Goal: Transaction & Acquisition: Purchase product/service

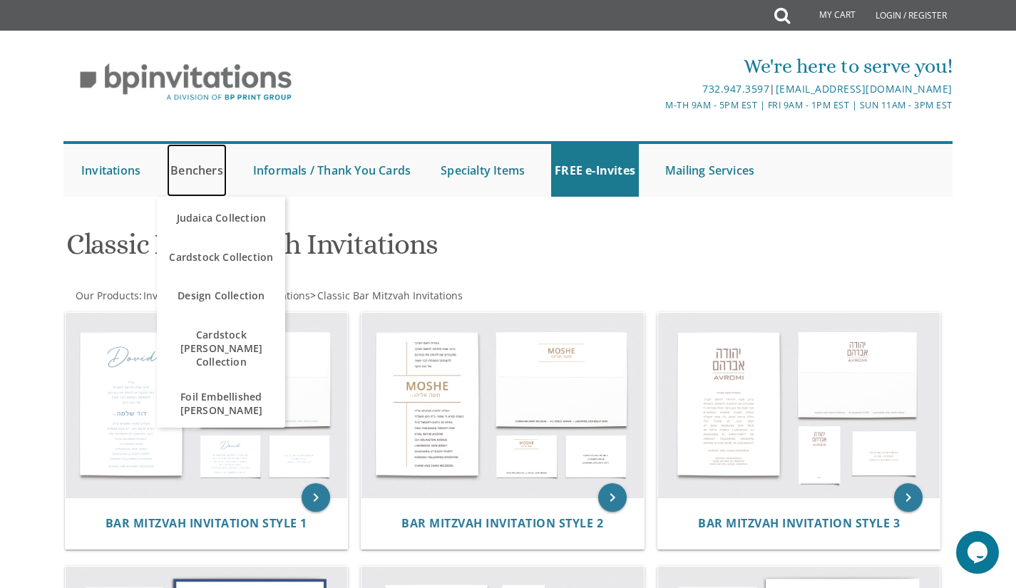
click at [204, 173] on link "Benchers" at bounding box center [197, 170] width 60 height 53
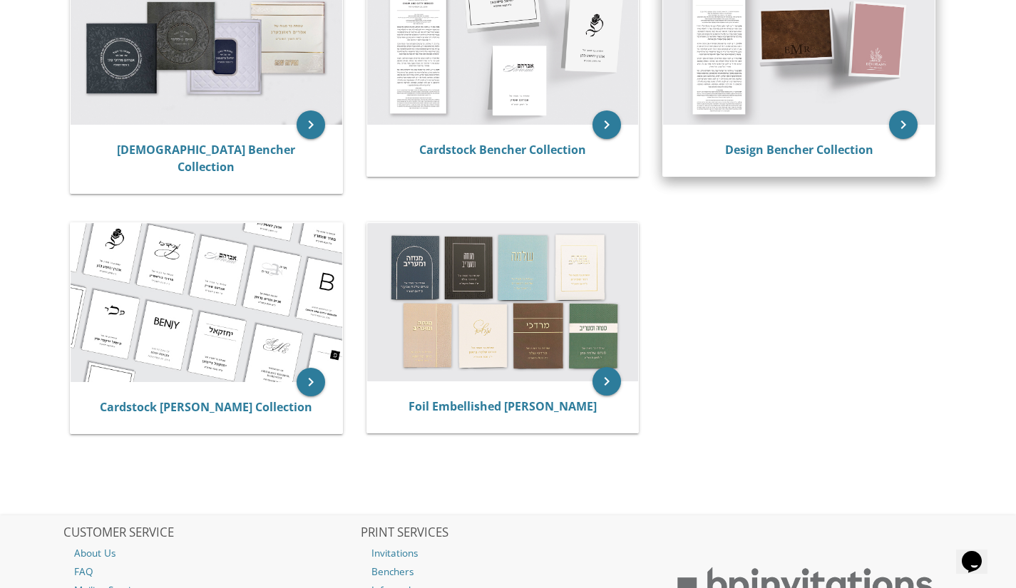
scroll to position [354, 0]
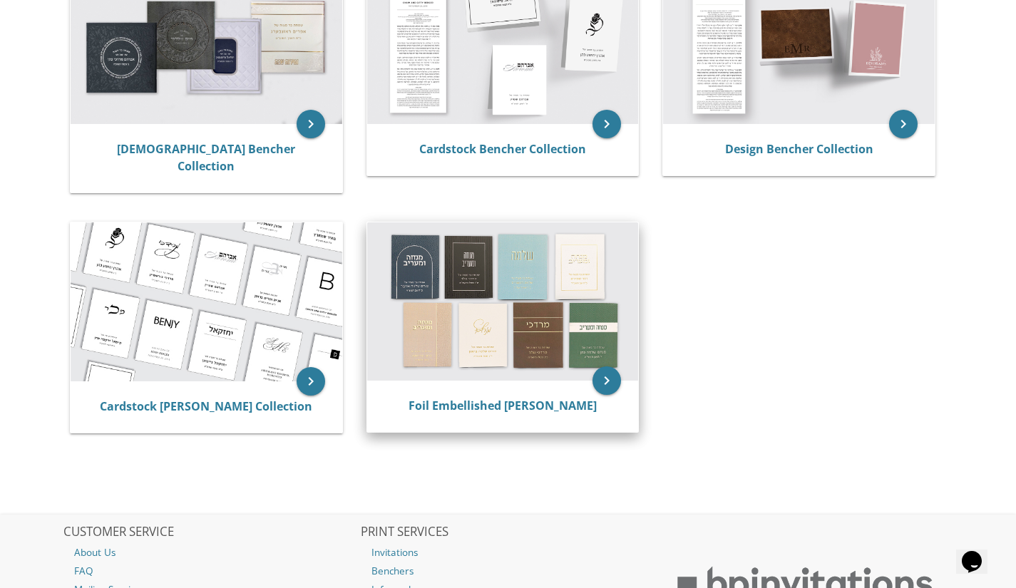
click at [453, 289] on img at bounding box center [503, 301] width 272 height 158
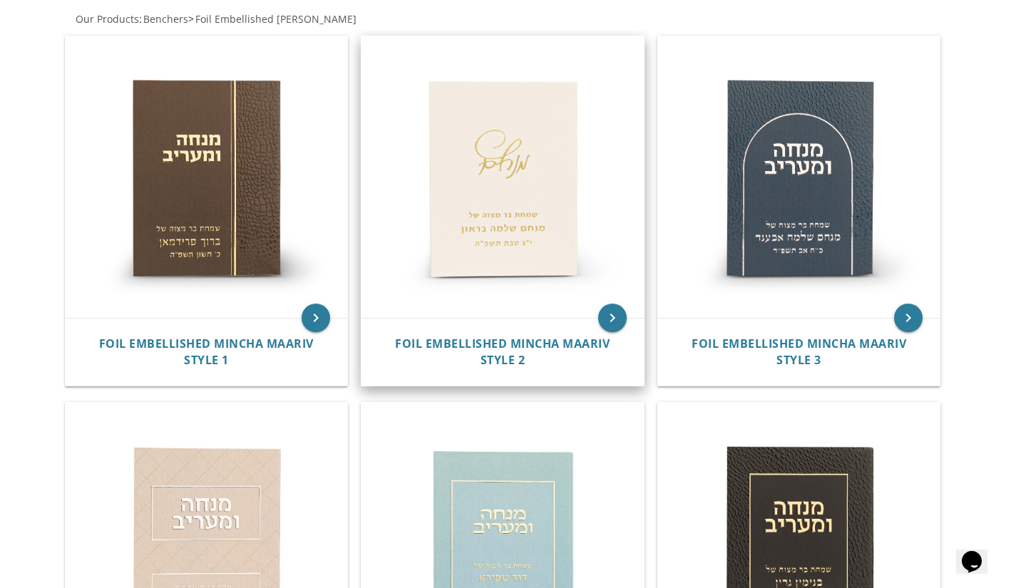
scroll to position [275, 0]
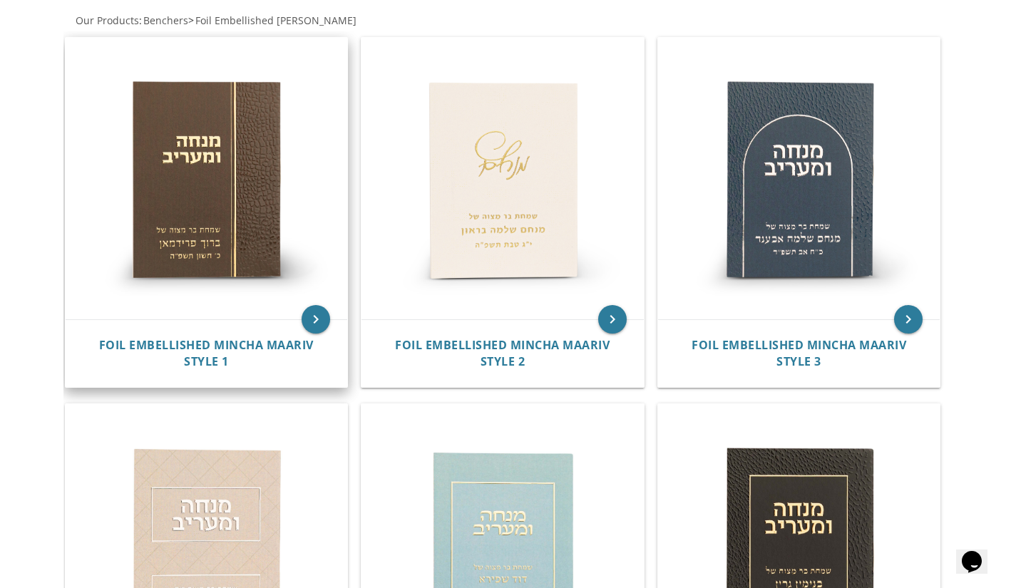
click at [225, 221] on img at bounding box center [207, 179] width 282 height 282
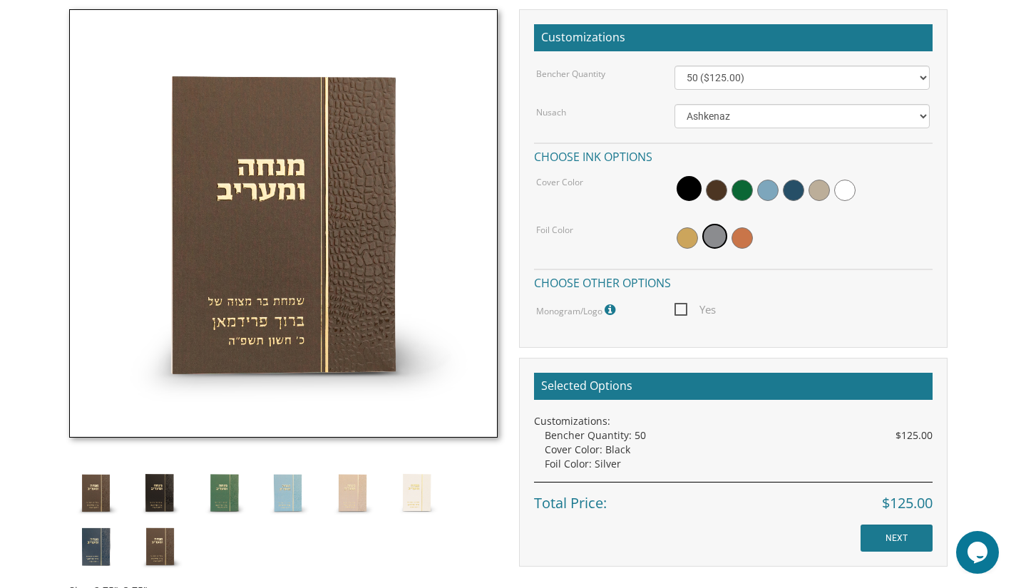
scroll to position [460, 0]
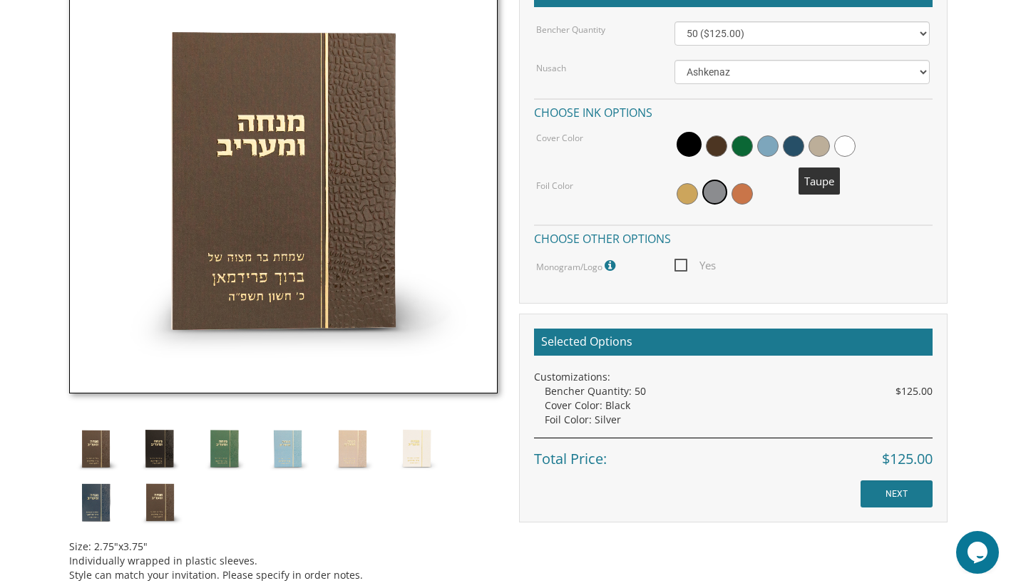
click at [819, 147] on span at bounding box center [819, 145] width 21 height 21
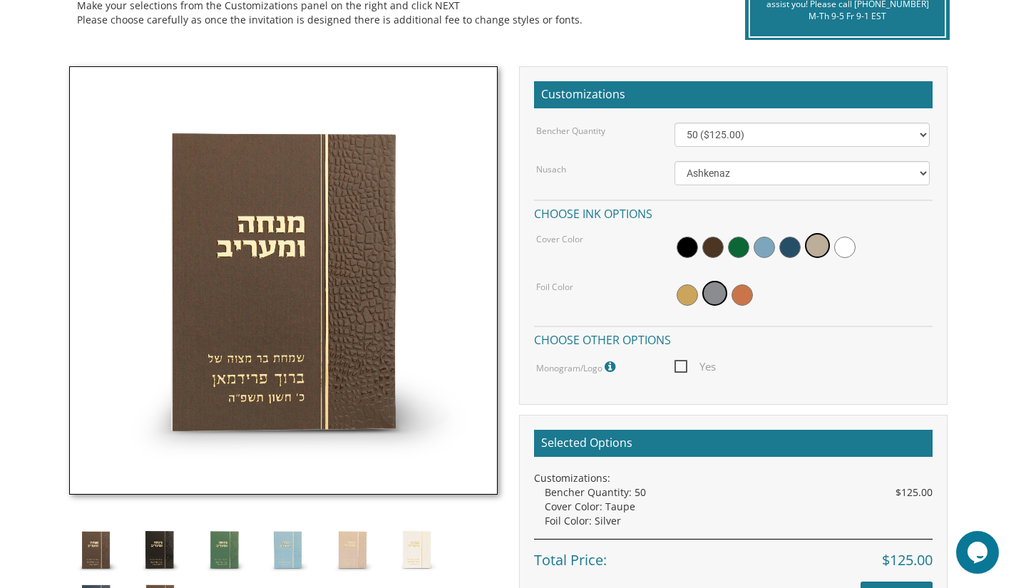
scroll to position [365, 0]
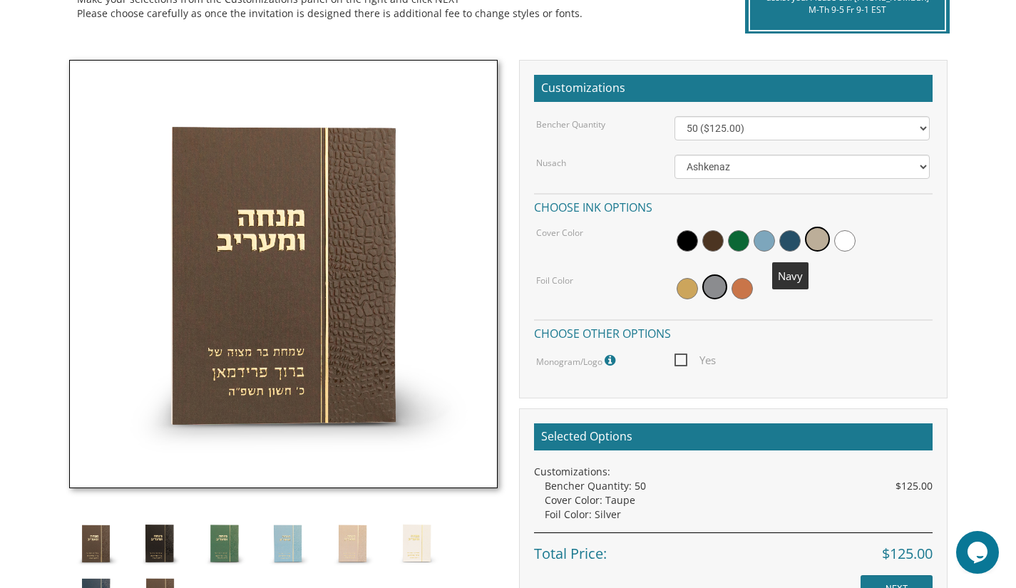
click at [786, 235] on span at bounding box center [789, 240] width 21 height 21
click at [682, 359] on span "Yes" at bounding box center [694, 361] width 41 height 18
click at [682, 359] on input "Yes" at bounding box center [678, 358] width 9 height 9
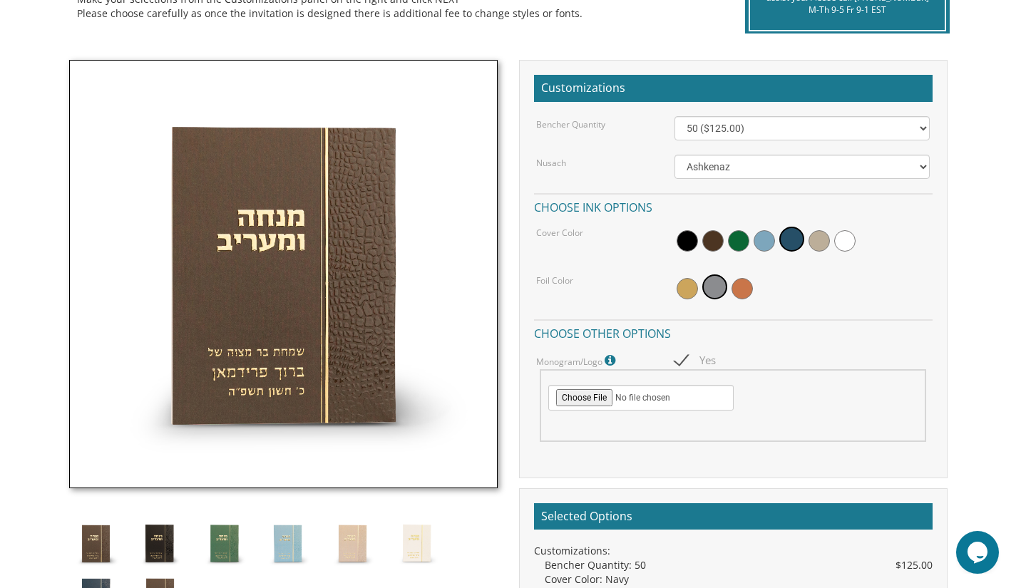
click at [687, 355] on span "Yes" at bounding box center [694, 361] width 41 height 18
click at [684, 355] on input "Yes" at bounding box center [678, 358] width 9 height 9
checkbox input "false"
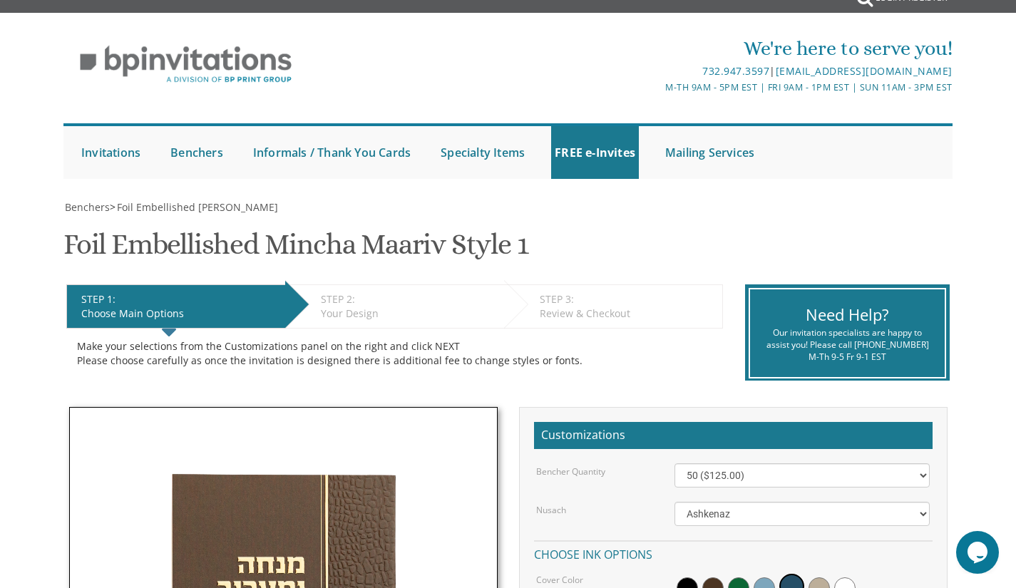
scroll to position [0, 0]
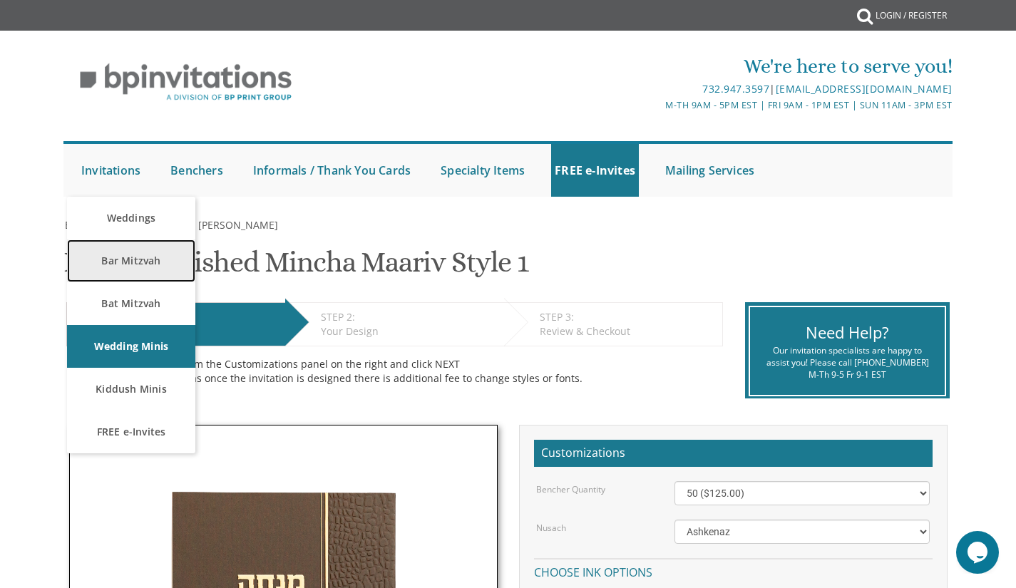
click at [133, 267] on link "Bar Mitzvah" at bounding box center [131, 261] width 128 height 43
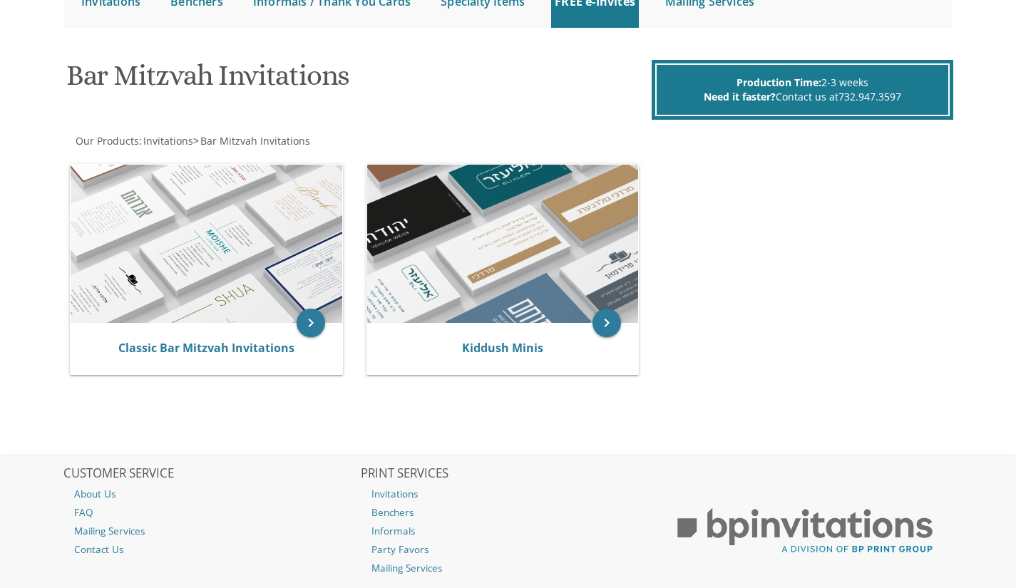
scroll to position [168, 0]
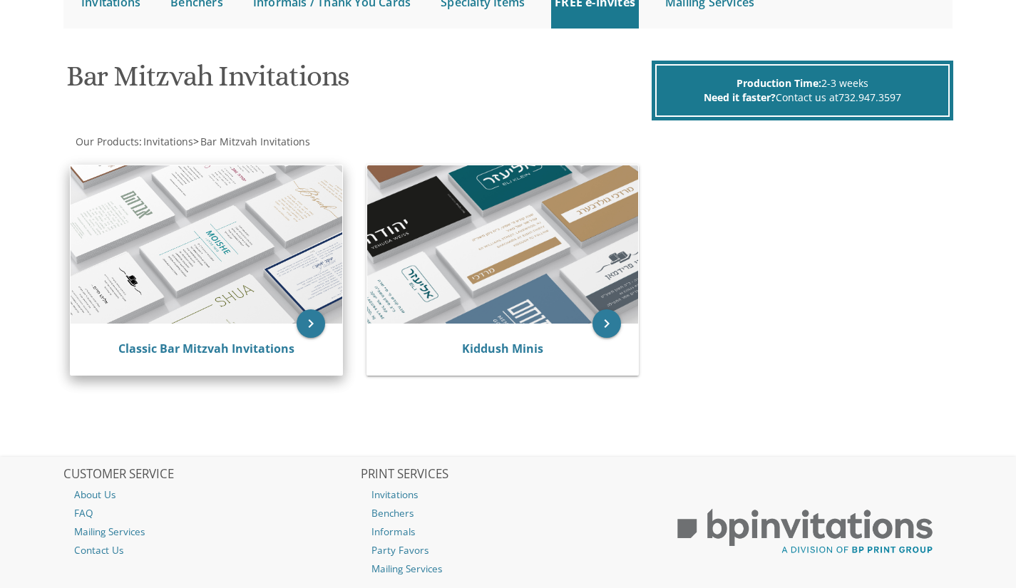
click at [193, 288] on img at bounding box center [207, 244] width 272 height 158
click at [297, 308] on img at bounding box center [207, 244] width 272 height 158
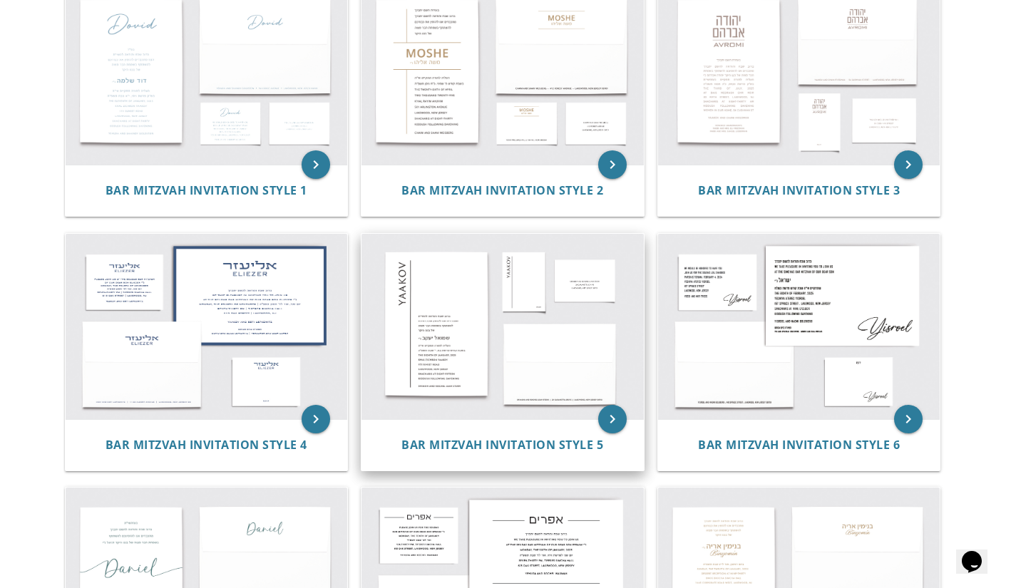
scroll to position [340, 0]
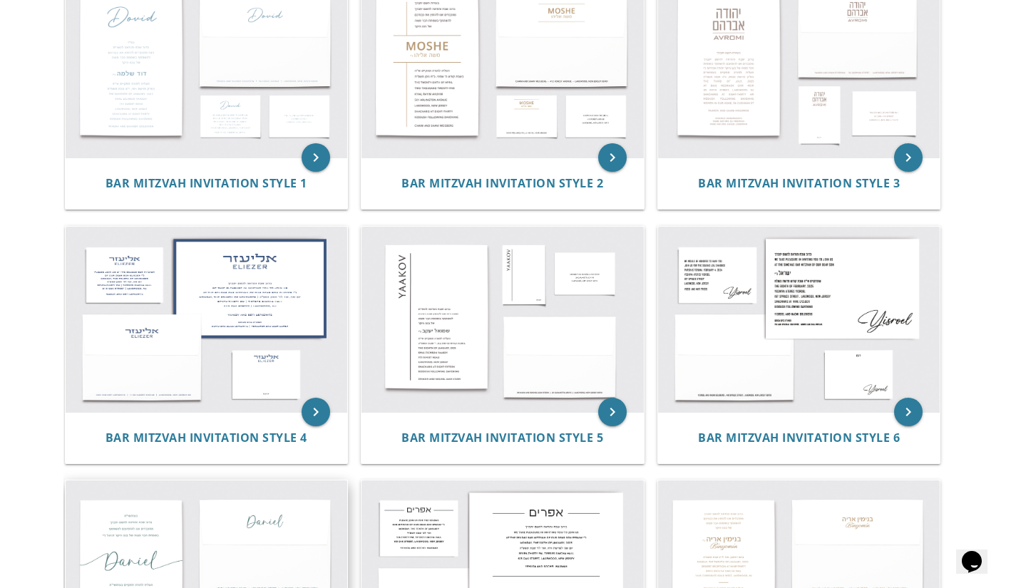
click at [265, 542] on img at bounding box center [207, 573] width 282 height 185
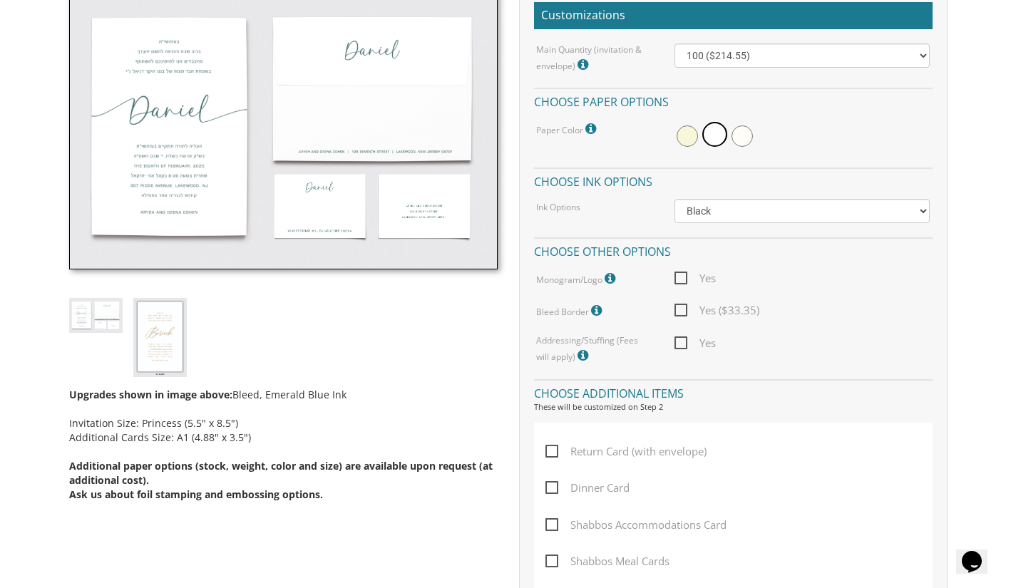
scroll to position [438, 0]
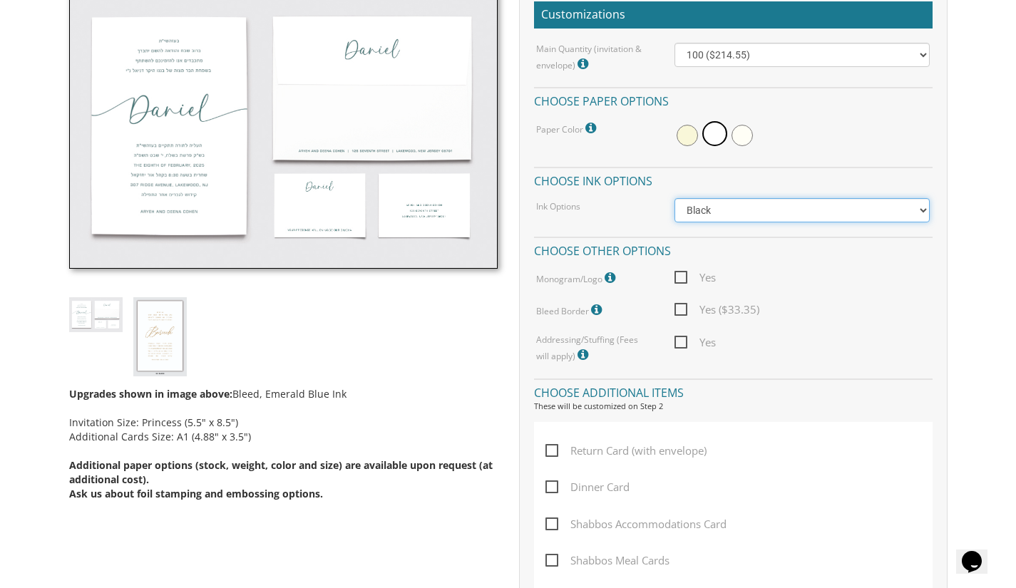
click at [777, 208] on select "Black Colored Ink ($65.00) Black + One Color ($100.00) Two Colors ($137.95)" at bounding box center [801, 210] width 255 height 24
click at [759, 203] on select "Black Colored Ink ($65.00) Black + One Color ($100.00) Two Colors ($137.95)" at bounding box center [801, 210] width 255 height 24
drag, startPoint x: 764, startPoint y: 205, endPoint x: 718, endPoint y: 210, distance: 46.7
click at [718, 210] on select "Black Colored Ink ($65.00) Black + One Color ($100.00) Two Colors ($137.95)" at bounding box center [801, 210] width 255 height 24
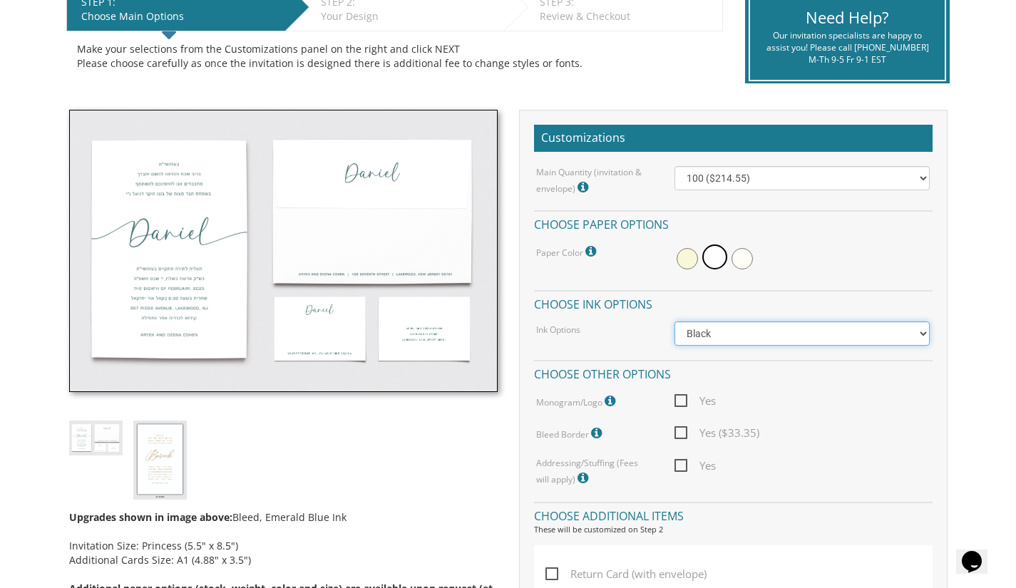
scroll to position [314, 0]
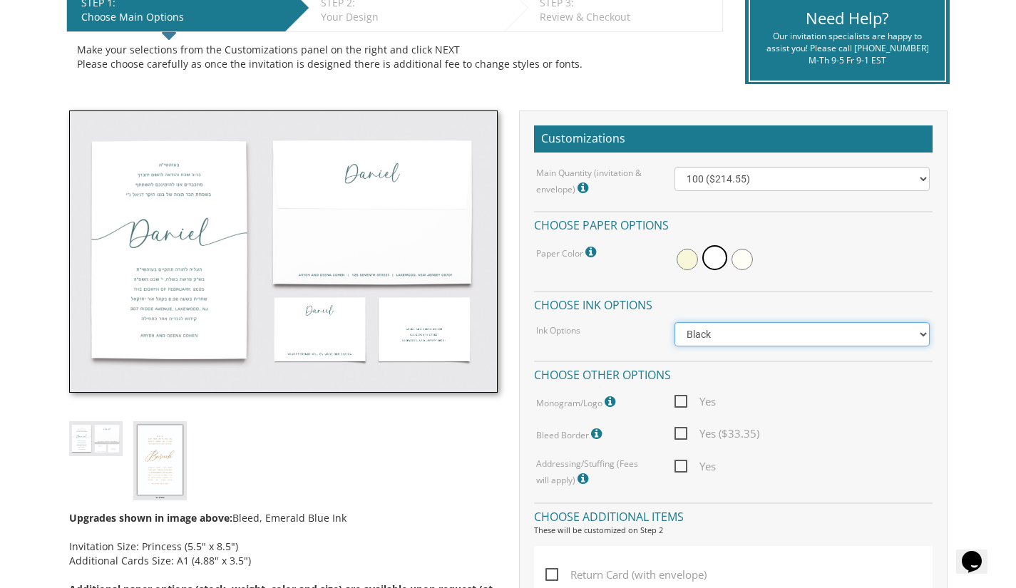
click at [805, 336] on select "Black Colored Ink ($65.00) Black + One Color ($100.00) Two Colors ($137.95)" at bounding box center [801, 334] width 255 height 24
select select "Standard"
click at [674, 322] on select "Black Colored Ink ($65.00) Black + One Color ($100.00) Two Colors ($137.95)" at bounding box center [801, 334] width 255 height 24
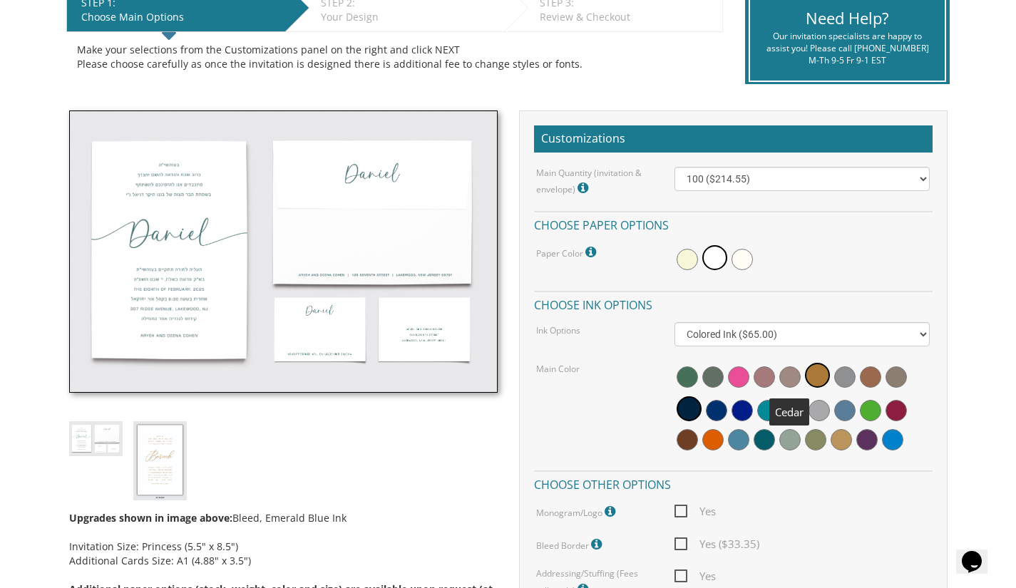
click at [789, 374] on span at bounding box center [789, 376] width 21 height 21
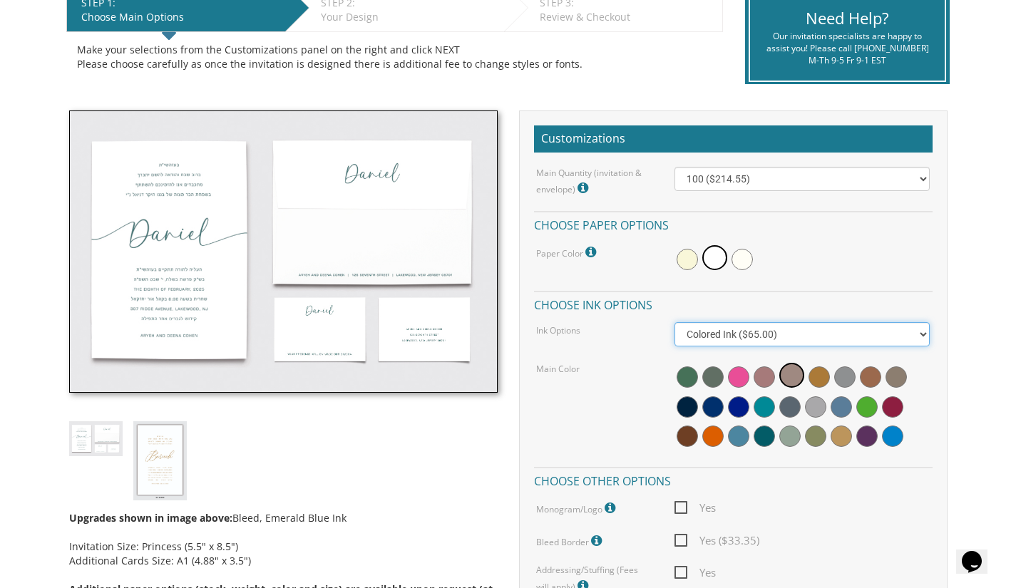
click at [786, 329] on select "Black Colored Ink ($65.00) Black + One Color ($100.00) Two Colors ($137.95)" at bounding box center [801, 334] width 255 height 24
click at [640, 347] on div "Main Quantity (invitation & envelope) Invitation Size: Princess (5.5" x 8.5") 1…" at bounding box center [733, 381] width 399 height 429
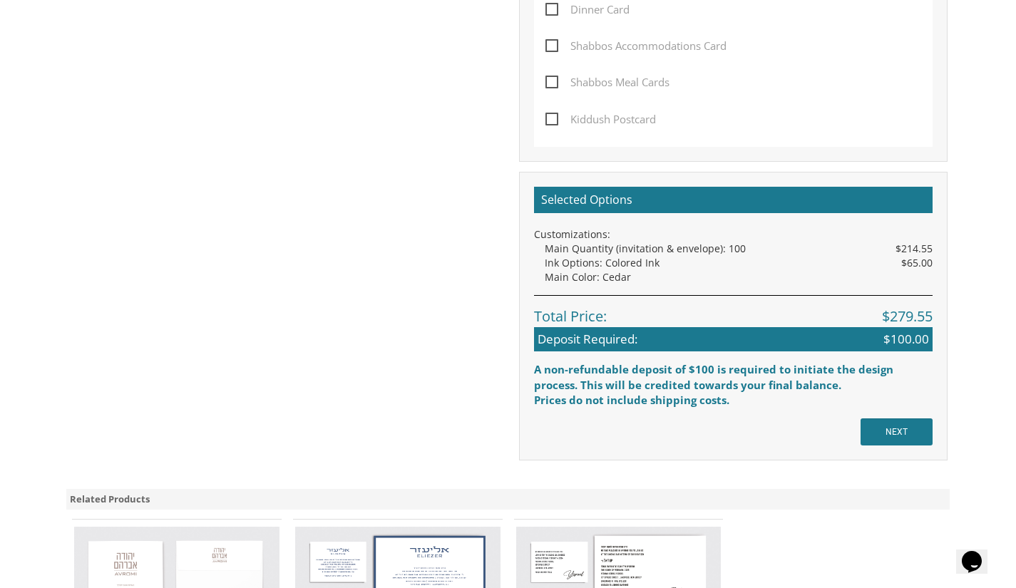
scroll to position [1024, 0]
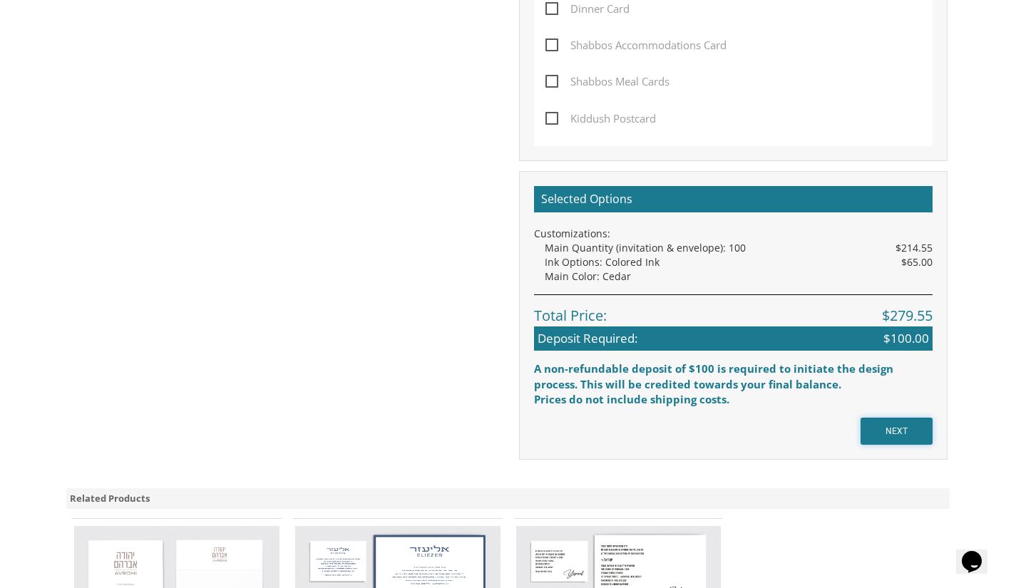
click at [920, 431] on input "NEXT" at bounding box center [897, 431] width 72 height 27
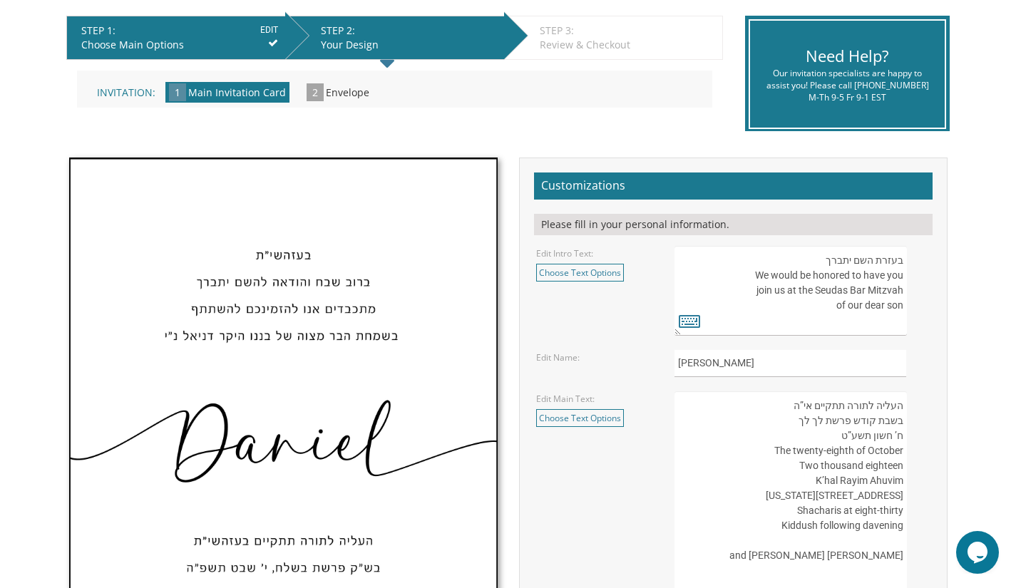
scroll to position [292, 0]
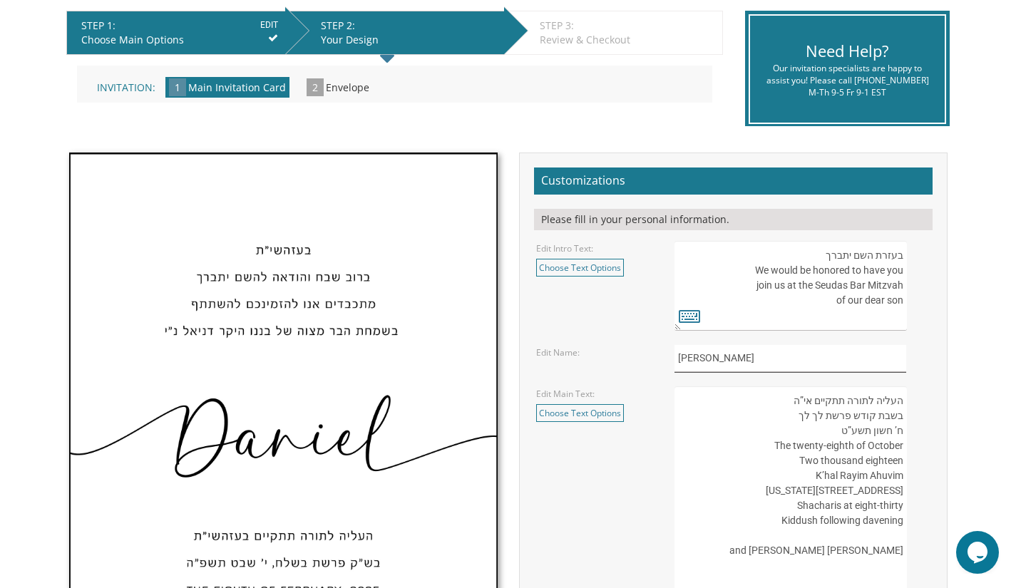
click at [729, 360] on input "Daniel" at bounding box center [790, 359] width 232 height 28
type input "D"
type input "y"
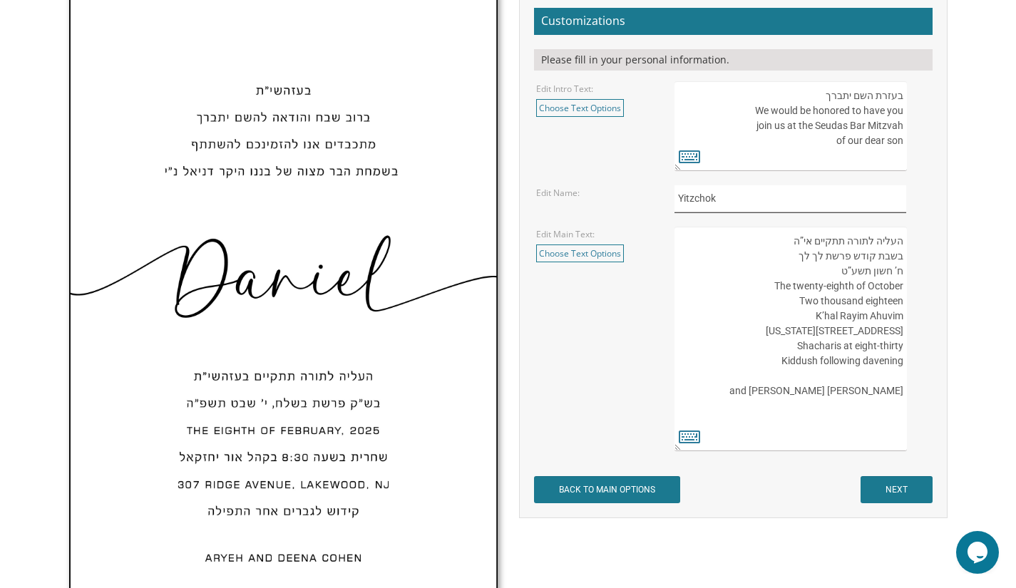
scroll to position [453, 0]
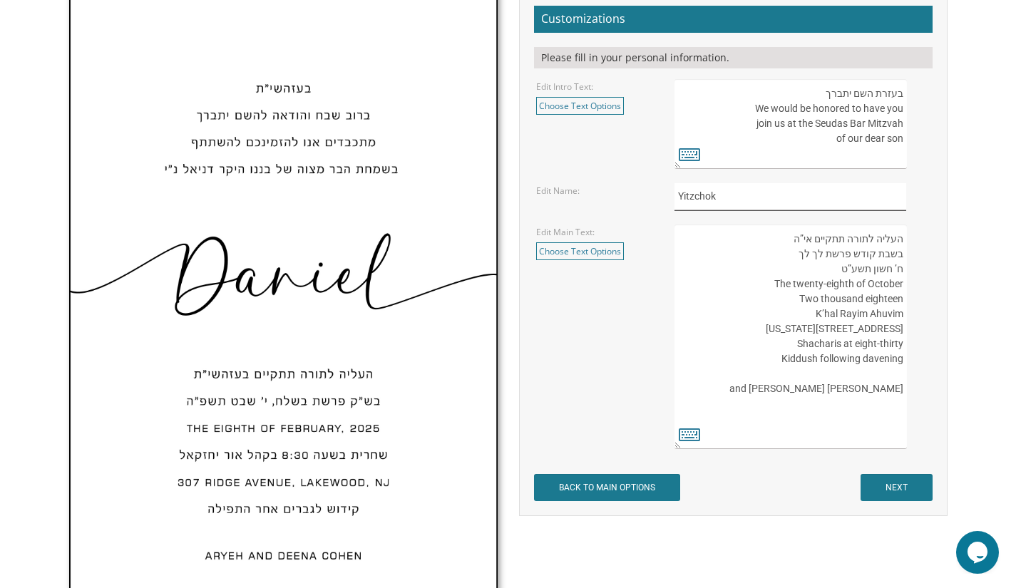
type input "Yitzchok"
click at [897, 483] on input "NEXT" at bounding box center [897, 487] width 72 height 27
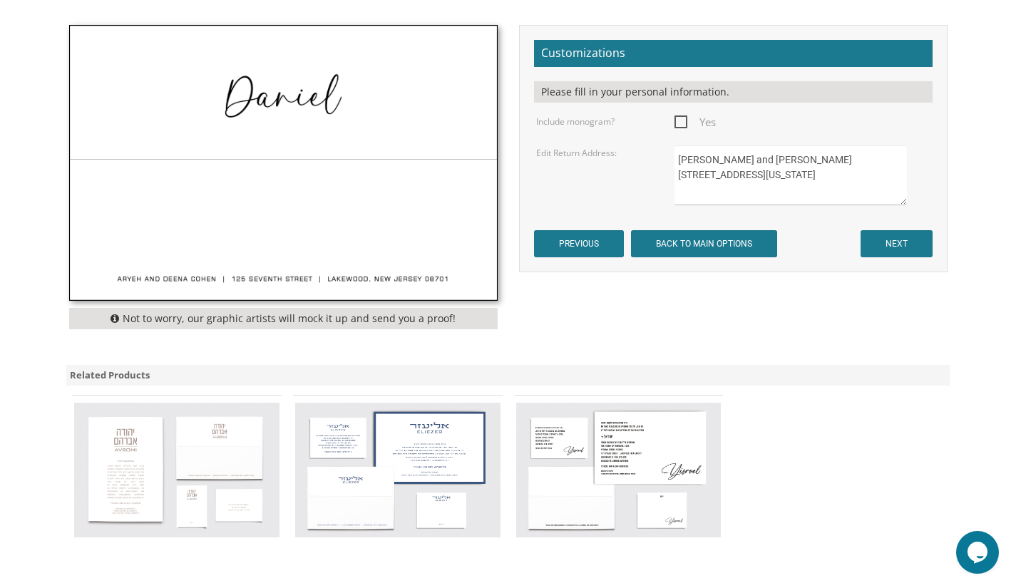
scroll to position [429, 0]
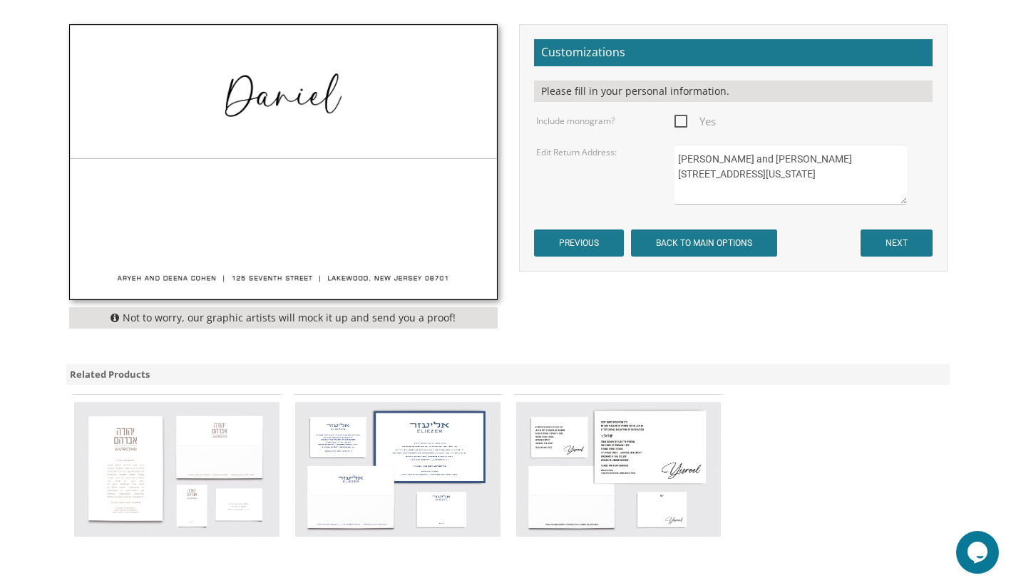
click at [682, 119] on span "Yes" at bounding box center [694, 122] width 41 height 18
click at [682, 119] on input "Yes" at bounding box center [678, 120] width 9 height 9
click at [682, 119] on span "Yes" at bounding box center [694, 122] width 41 height 18
click at [682, 119] on input "Yes" at bounding box center [678, 120] width 9 height 9
checkbox input "false"
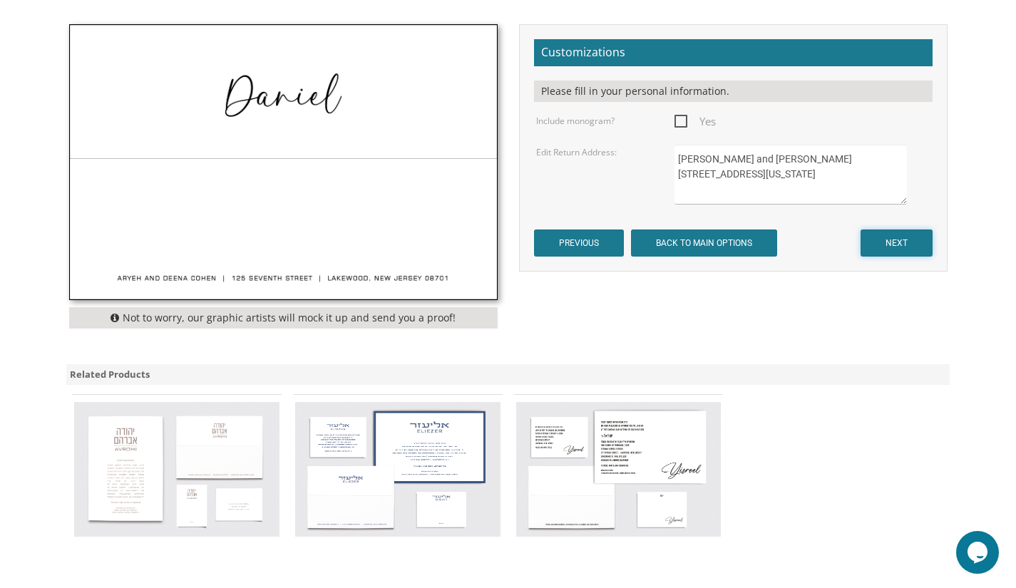
click at [886, 238] on input "NEXT" at bounding box center [897, 243] width 72 height 27
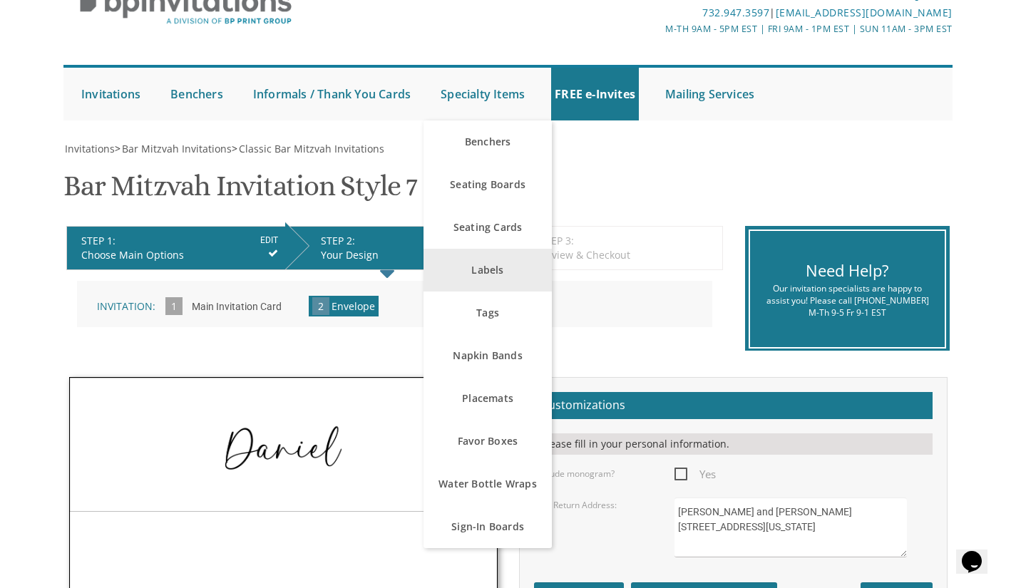
scroll to position [78, 0]
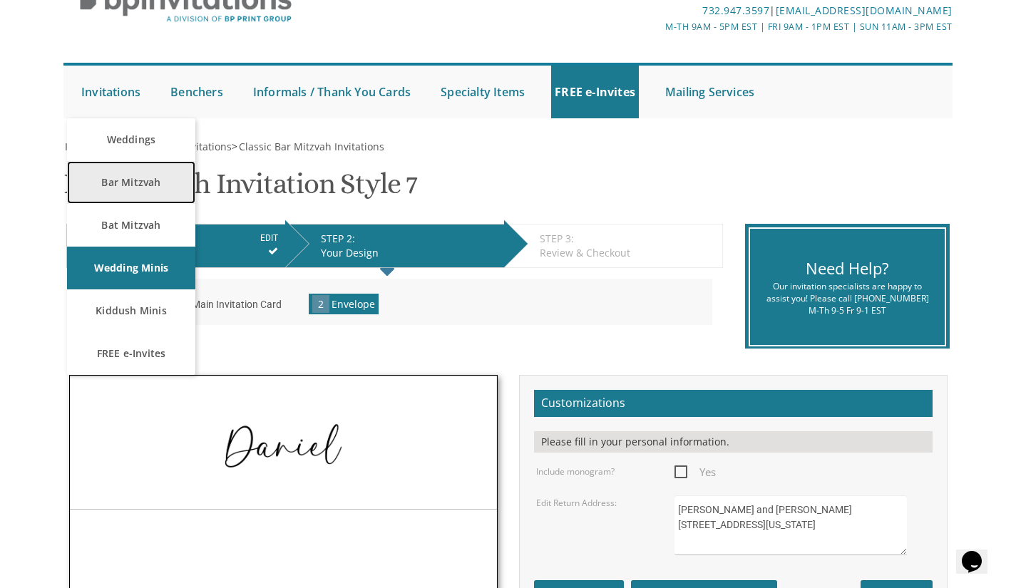
click at [140, 183] on link "Bar Mitzvah" at bounding box center [131, 182] width 128 height 43
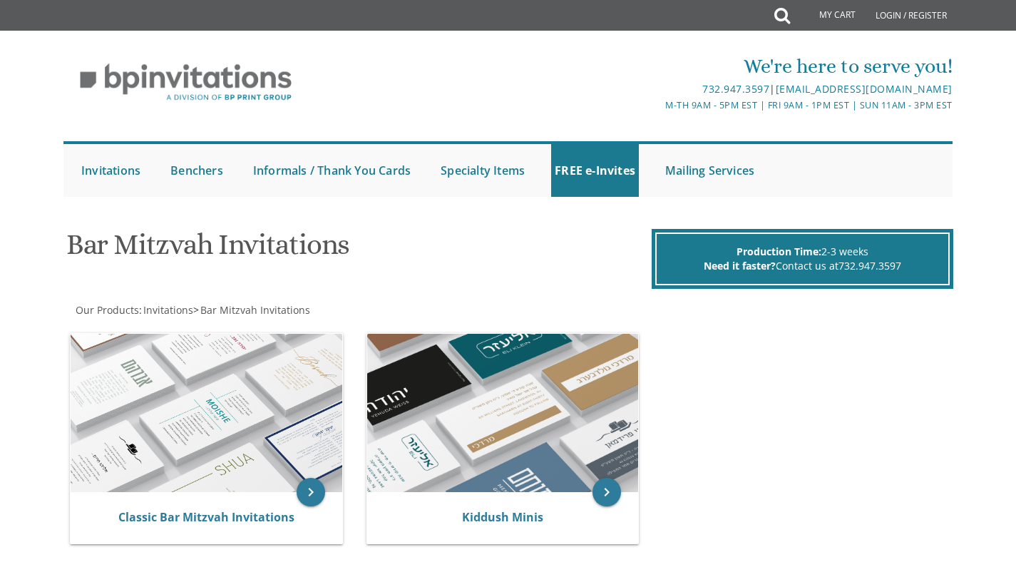
click at [505, 396] on img at bounding box center [503, 413] width 272 height 158
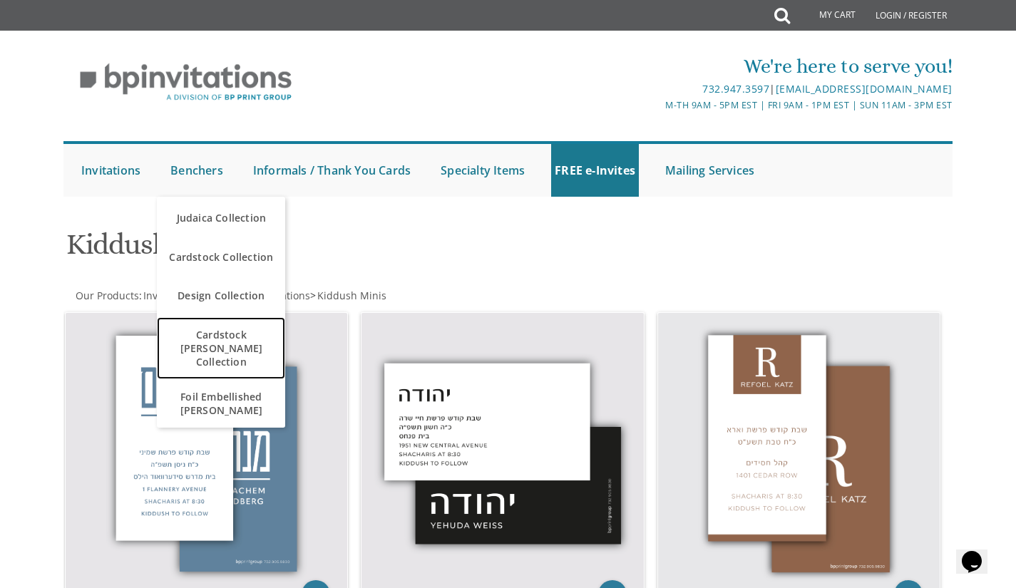
click at [245, 349] on span "Cardstock [PERSON_NAME] Collection" at bounding box center [220, 348] width 121 height 55
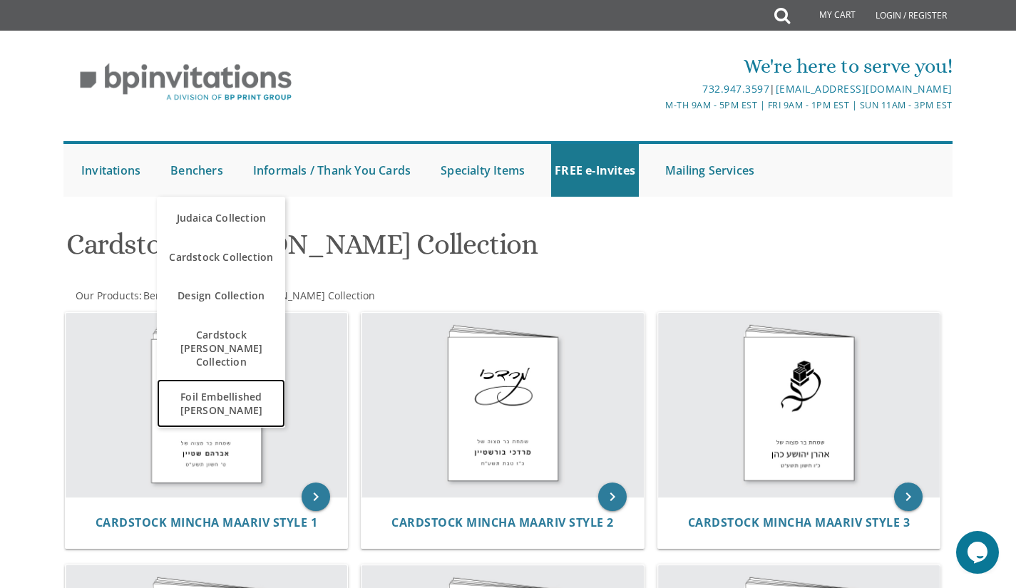
click at [244, 391] on span "Foil Embellished [PERSON_NAME]" at bounding box center [220, 403] width 121 height 41
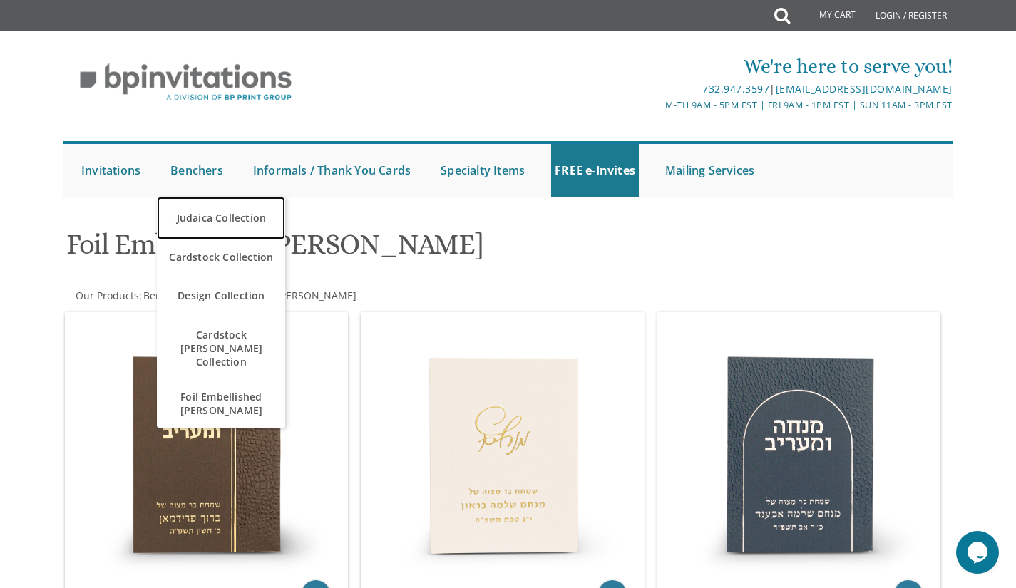
click at [220, 217] on link "Judaica Collection" at bounding box center [221, 218] width 128 height 43
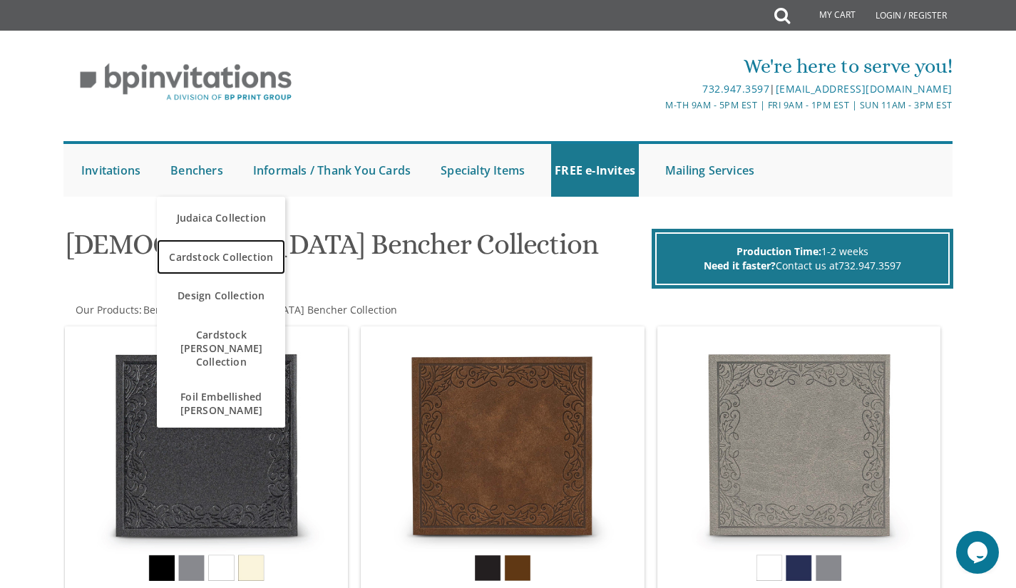
click at [215, 266] on span "Cardstock Collection" at bounding box center [220, 257] width 121 height 28
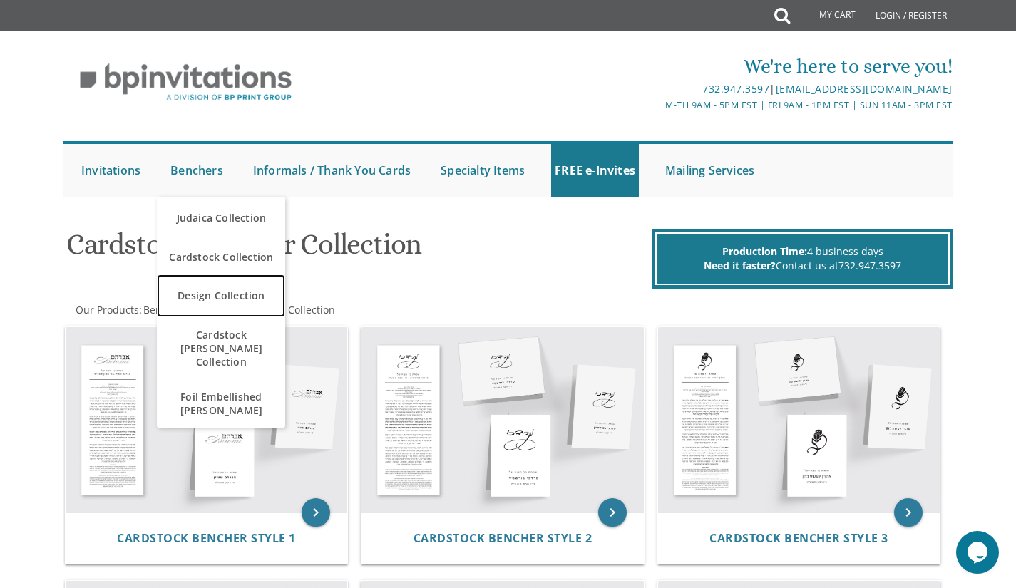
click at [241, 297] on link "Design Collection" at bounding box center [221, 295] width 128 height 43
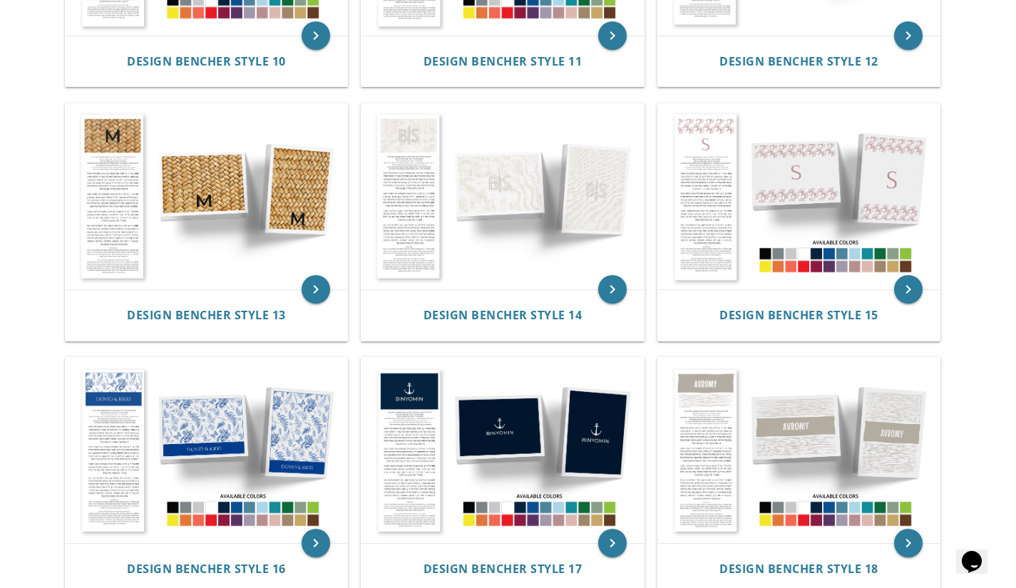
scroll to position [1238, 0]
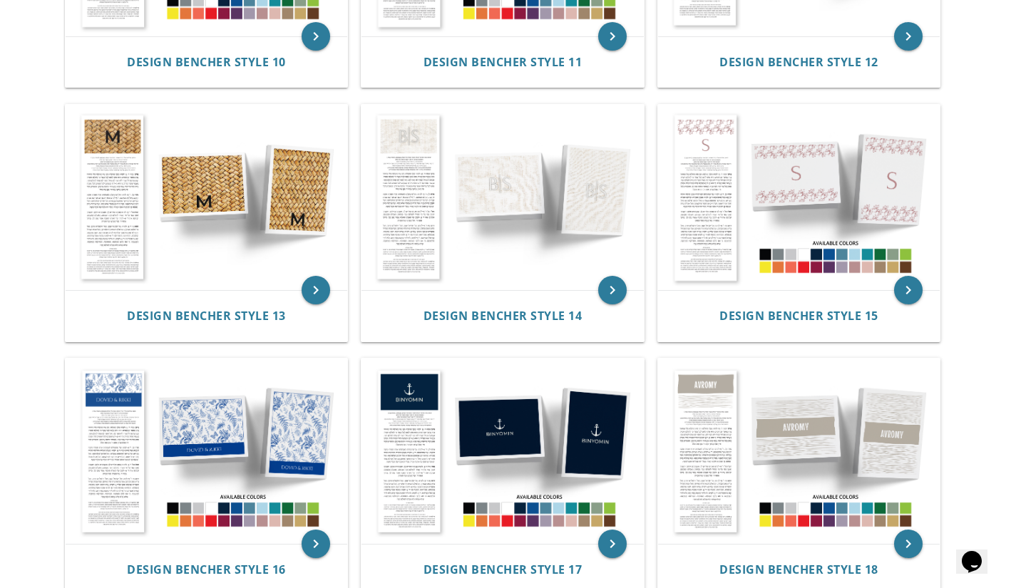
click at [853, 489] on img at bounding box center [799, 451] width 282 height 185
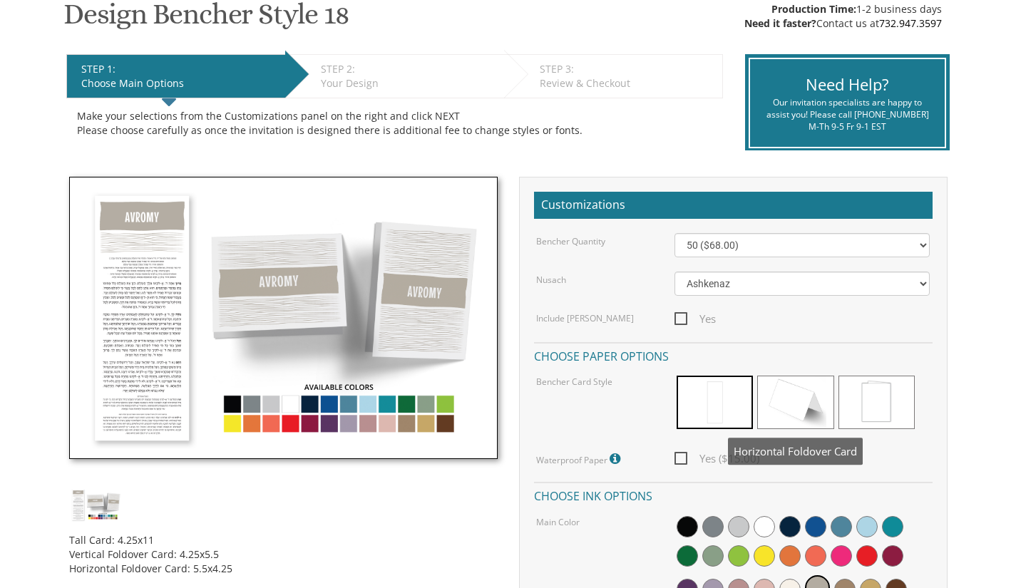
scroll to position [249, 0]
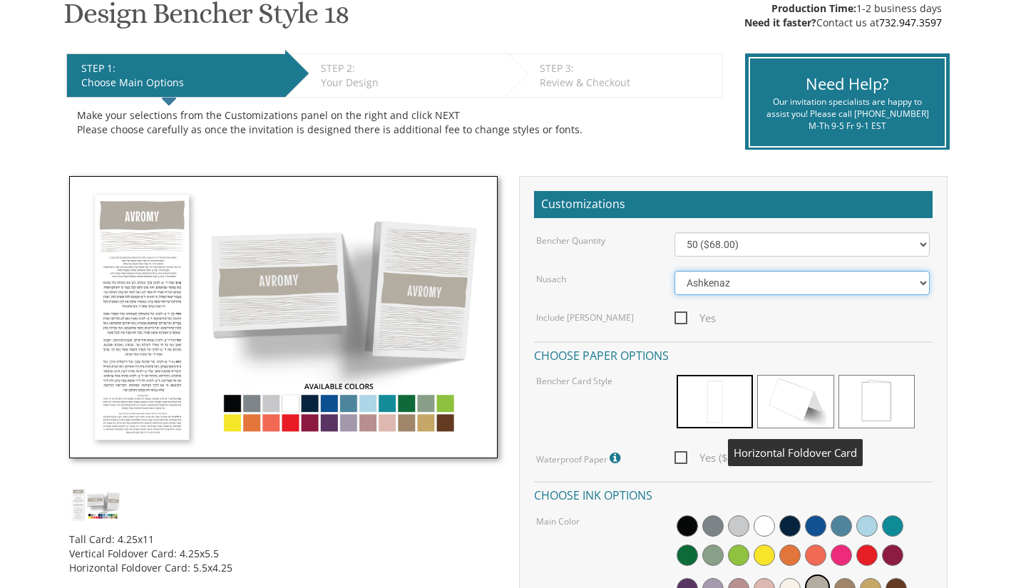
click at [742, 280] on select "Ashkenaz [PERSON_NAME]" at bounding box center [801, 283] width 255 height 24
click at [727, 284] on select "Ashkenaz [PERSON_NAME]" at bounding box center [801, 283] width 255 height 24
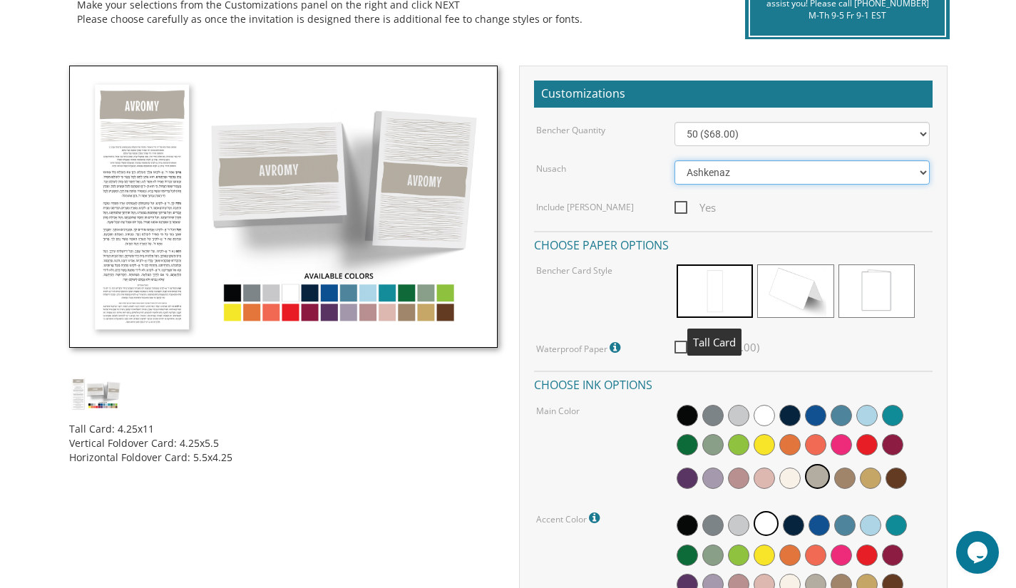
scroll to position [364, 0]
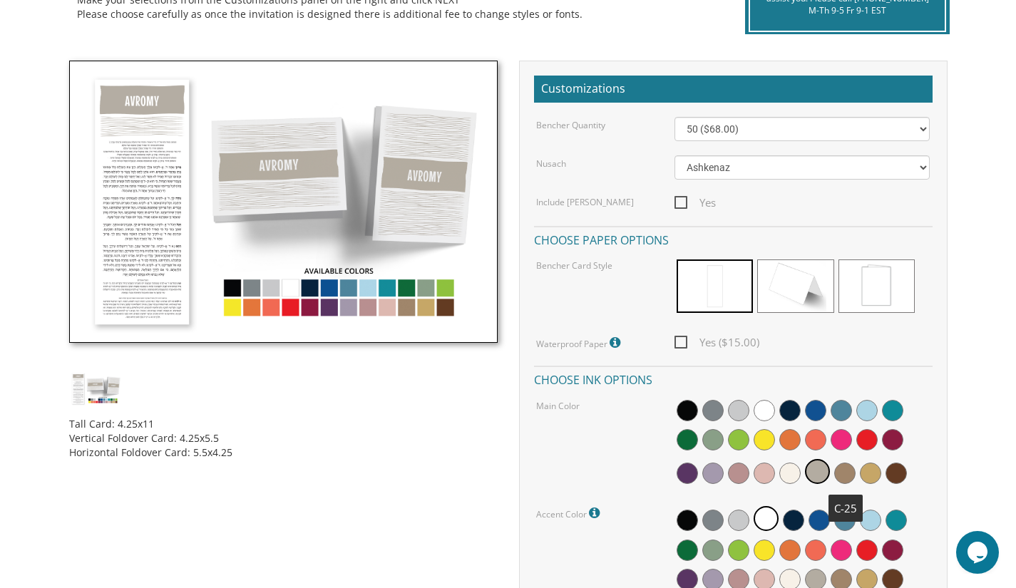
click at [837, 470] on span at bounding box center [844, 473] width 21 height 21
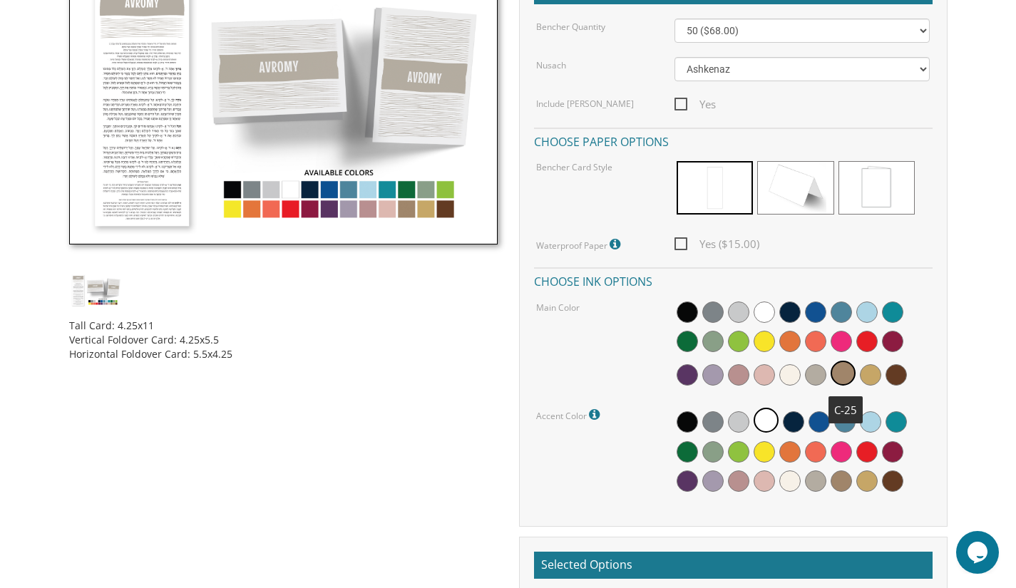
scroll to position [463, 0]
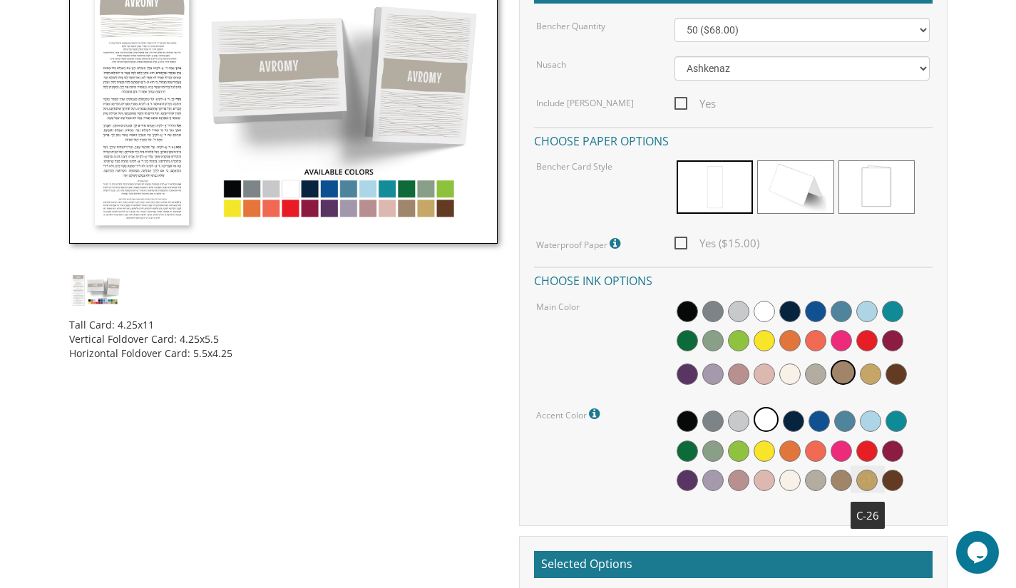
click at [871, 476] on span at bounding box center [866, 480] width 21 height 21
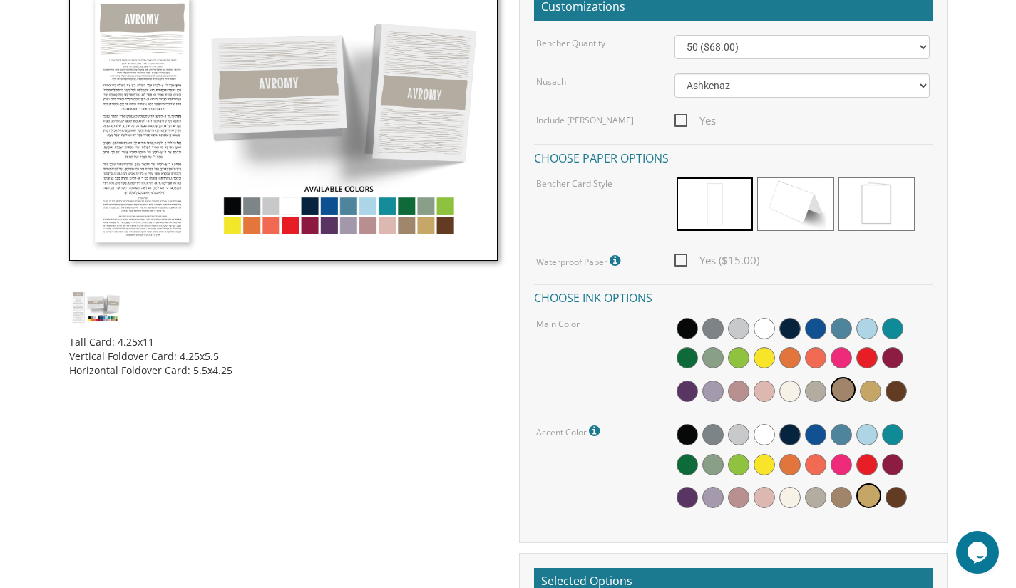
scroll to position [0, 0]
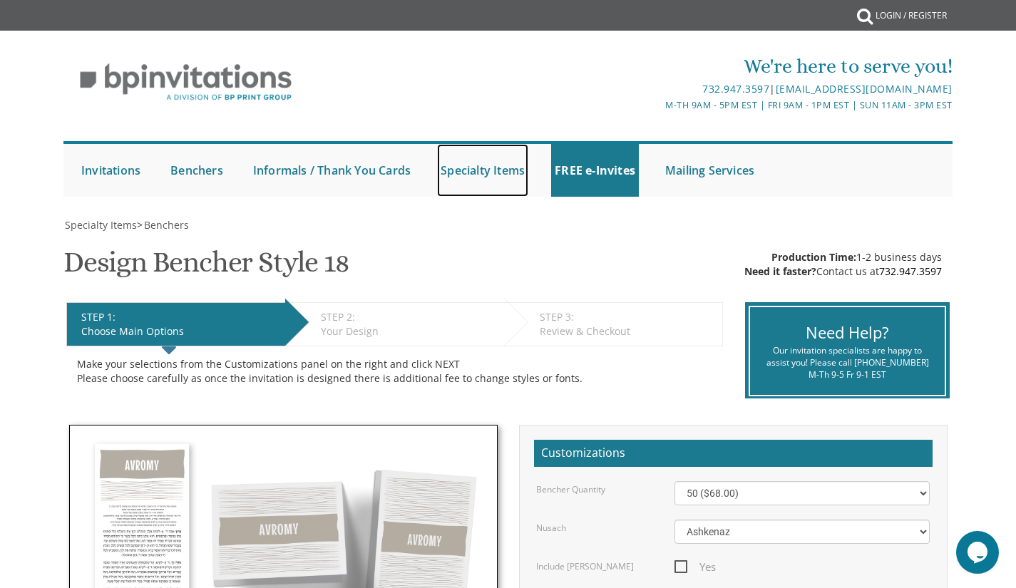
click at [497, 169] on link "Specialty Items" at bounding box center [482, 170] width 91 height 53
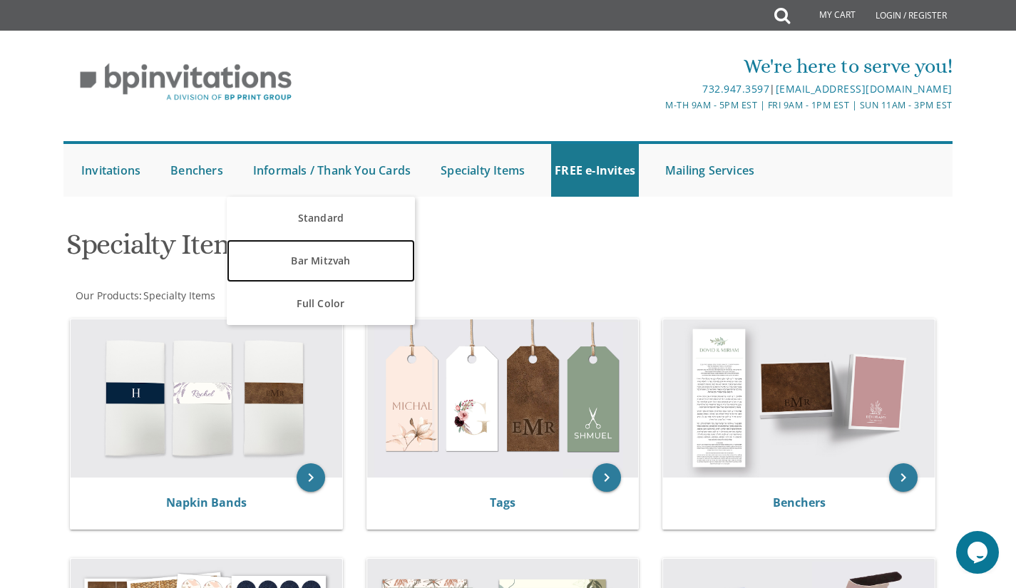
click at [315, 277] on link "Bar Mitzvah" at bounding box center [321, 261] width 188 height 43
click at [323, 252] on link "Bar Mitzvah" at bounding box center [321, 261] width 188 height 43
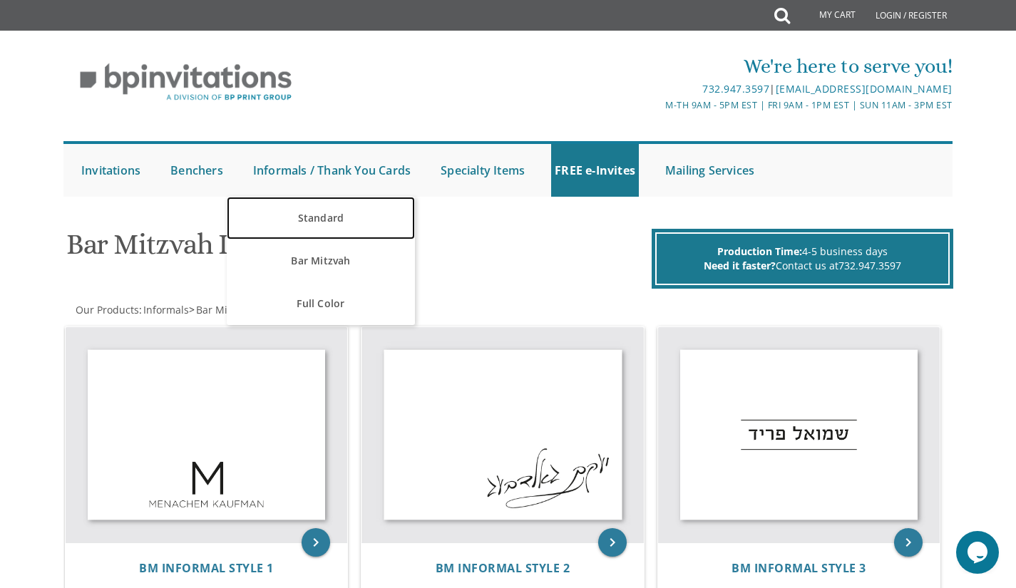
click at [308, 222] on link "Standard" at bounding box center [321, 218] width 188 height 43
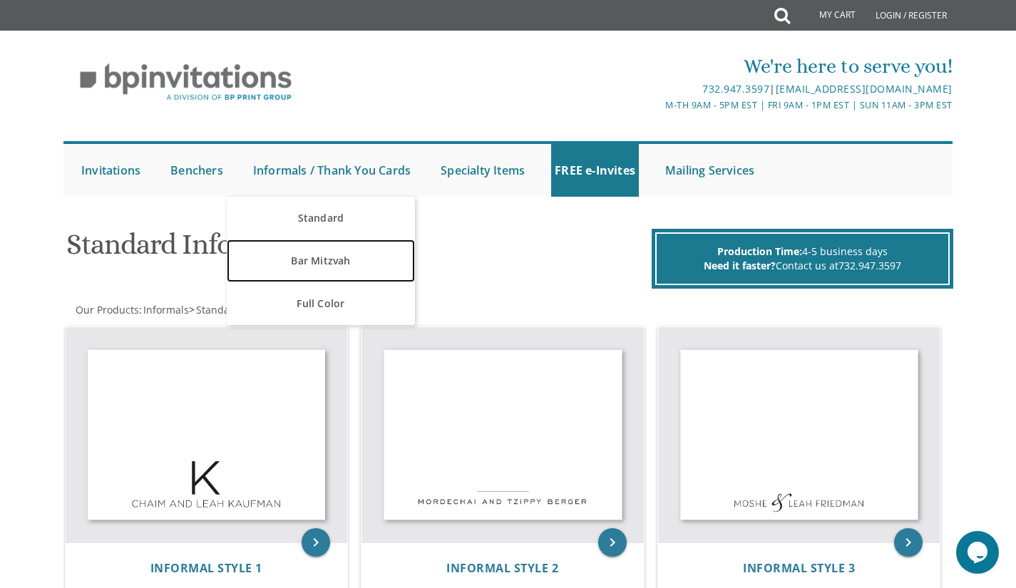
click at [308, 273] on link "Bar Mitzvah" at bounding box center [321, 261] width 188 height 43
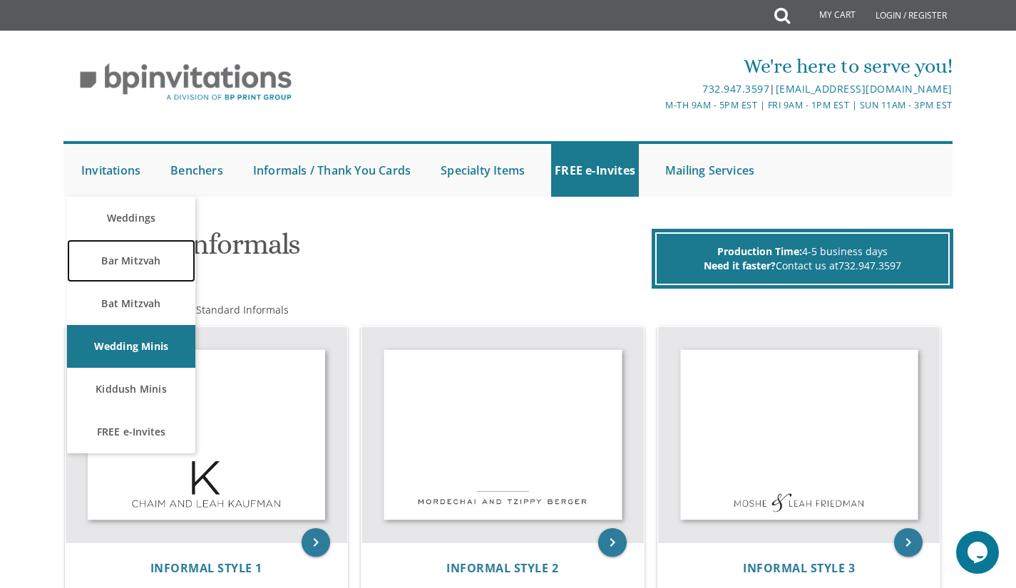
click at [90, 270] on link "Bar Mitzvah" at bounding box center [131, 261] width 128 height 43
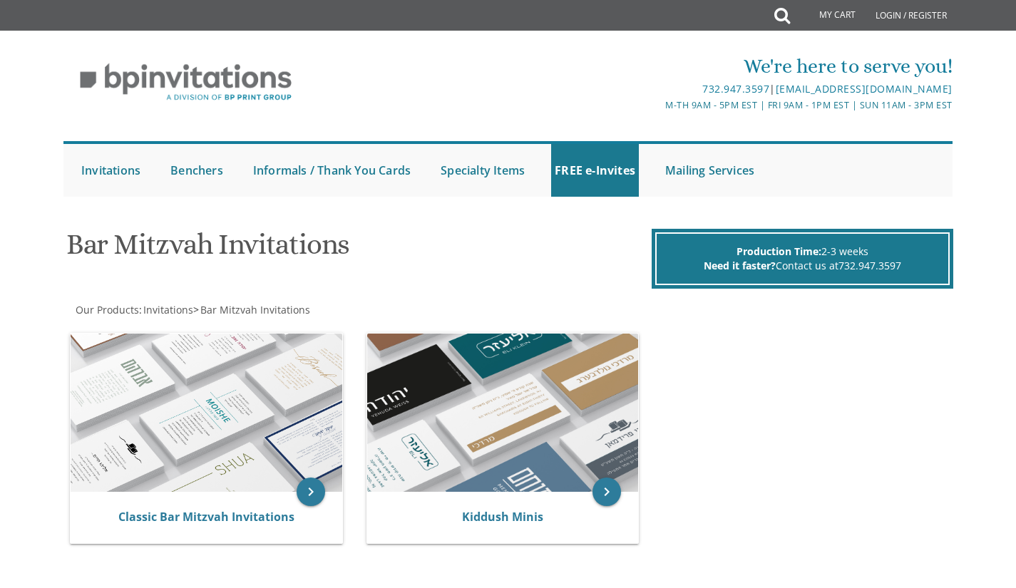
click at [266, 441] on img at bounding box center [207, 413] width 272 height 158
click at [241, 401] on img at bounding box center [207, 413] width 272 height 158
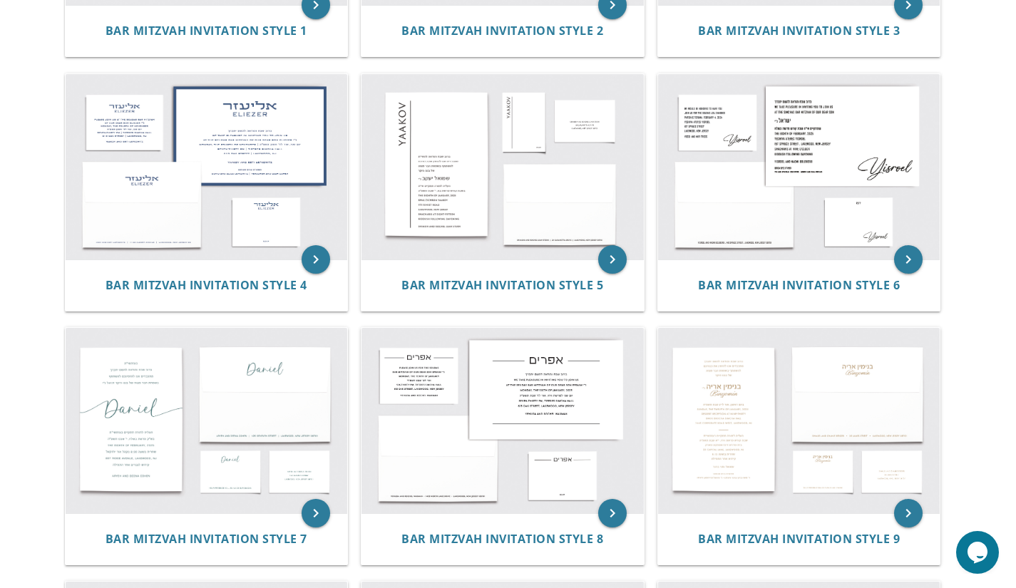
click at [218, 469] on img at bounding box center [207, 420] width 282 height 185
click at [263, 469] on img at bounding box center [207, 420] width 282 height 185
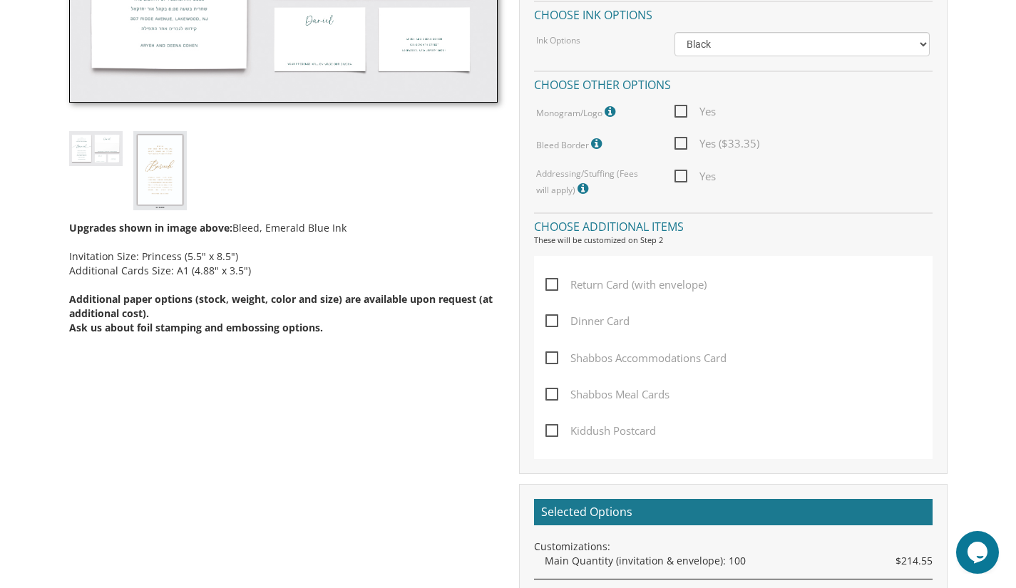
click at [550, 315] on span "Dinner Card" at bounding box center [587, 321] width 84 height 18
click at [550, 315] on input "Dinner Card" at bounding box center [549, 319] width 9 height 9
checkbox input "true"
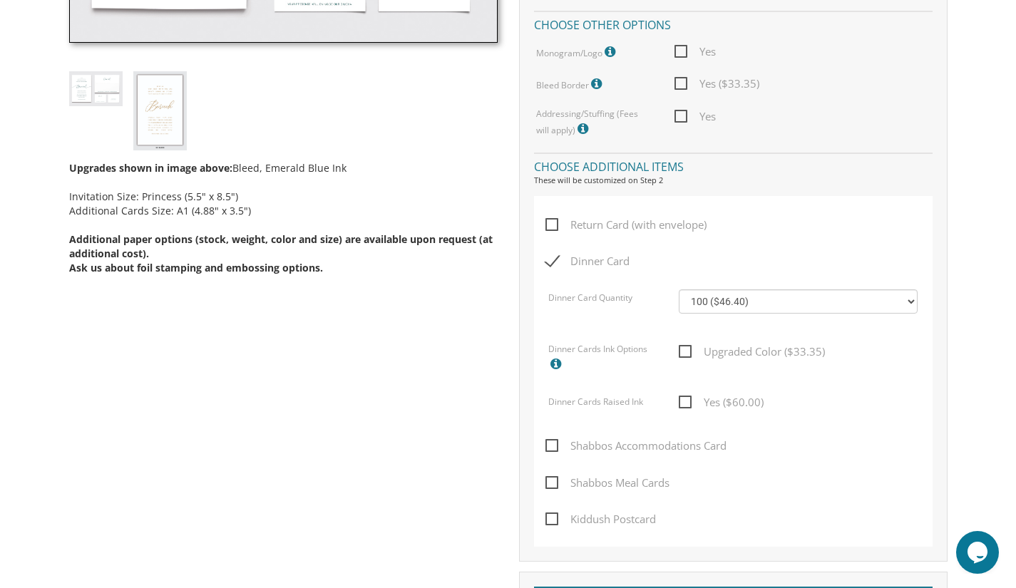
scroll to position [664, 0]
click at [682, 399] on span "Yes ($60.00)" at bounding box center [721, 403] width 85 height 18
click at [682, 399] on input "Yes ($60.00)" at bounding box center [683, 401] width 9 height 9
checkbox input "true"
click at [682, 345] on span "Upgraded Color ($33.35)" at bounding box center [752, 353] width 146 height 18
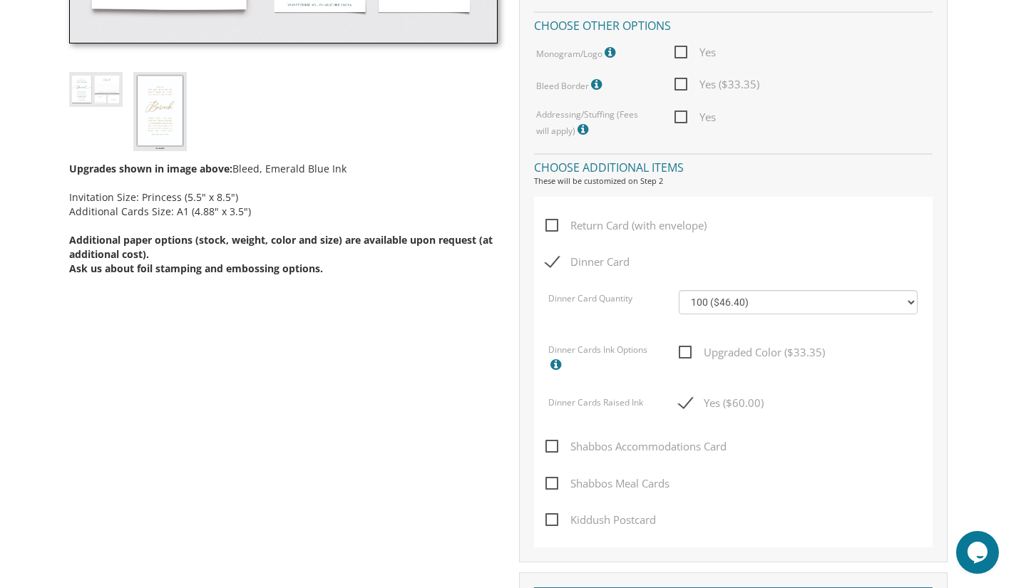
click at [682, 347] on input "Upgraded Color ($33.35)" at bounding box center [683, 351] width 9 height 9
click at [683, 349] on span "Upgraded Color ($33.35)" at bounding box center [752, 353] width 146 height 18
click at [683, 349] on input "Upgraded Color ($33.35)" at bounding box center [683, 351] width 9 height 9
checkbox input "false"
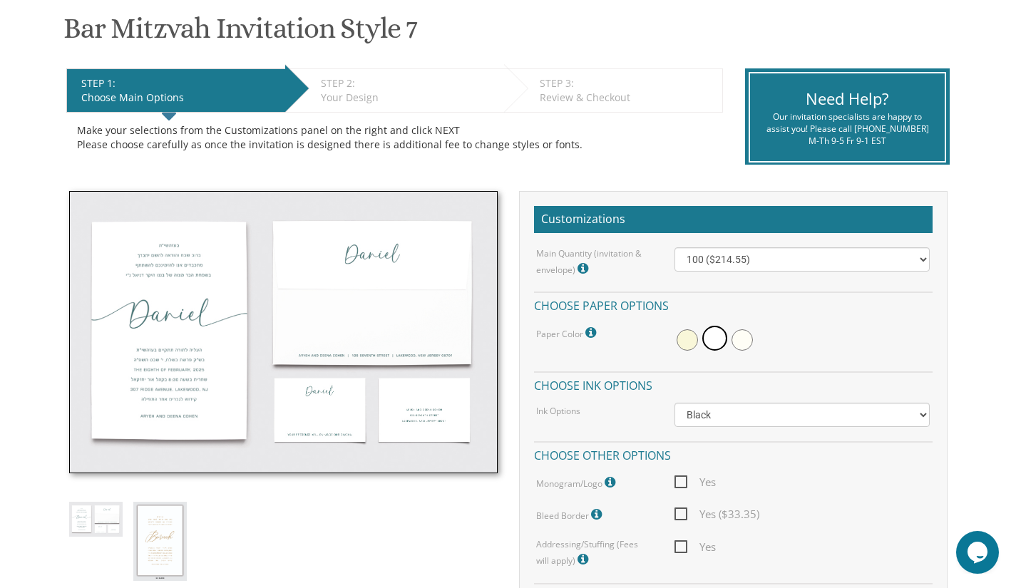
scroll to position [285, 0]
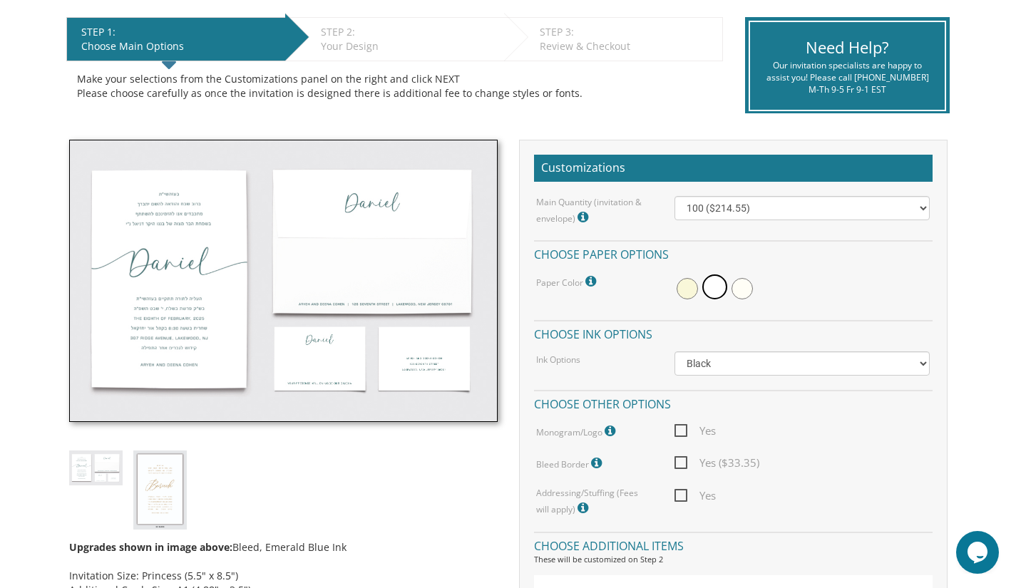
click at [785, 346] on div "Main Quantity (invitation & envelope) Invitation Size: Princess (5.5" x 8.5") 1…" at bounding box center [733, 357] width 399 height 322
click at [790, 362] on select "Black Colored Ink ($65.00) Black + One Color ($100.00) Two Colors ($137.95)" at bounding box center [801, 364] width 255 height 24
select select "Standard"
click at [674, 352] on select "Black Colored Ink ($65.00) Black + One Color ($100.00) Two Colors ($137.95)" at bounding box center [801, 364] width 255 height 24
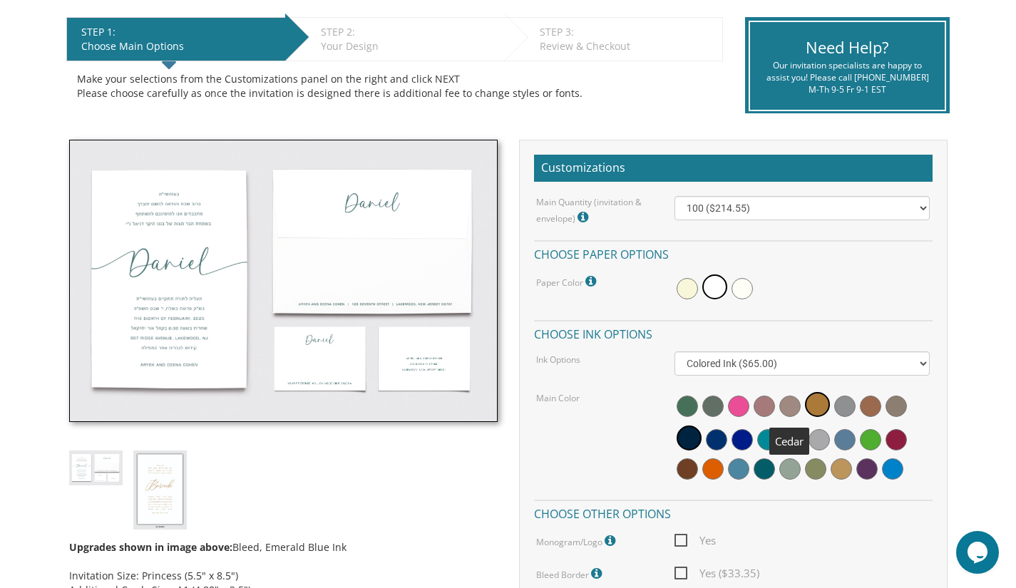
click at [786, 406] on span at bounding box center [789, 406] width 21 height 21
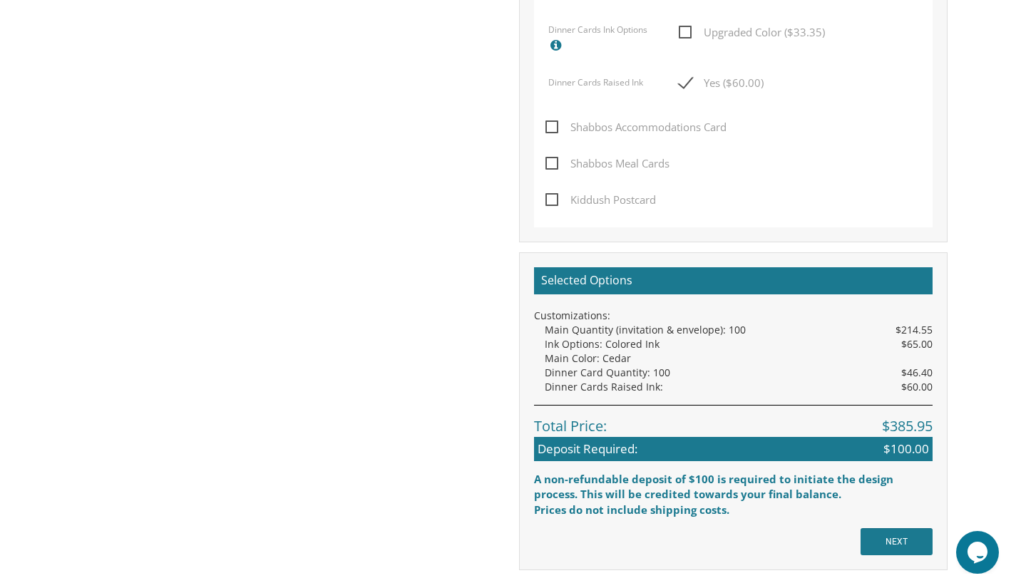
scroll to position [1189, 0]
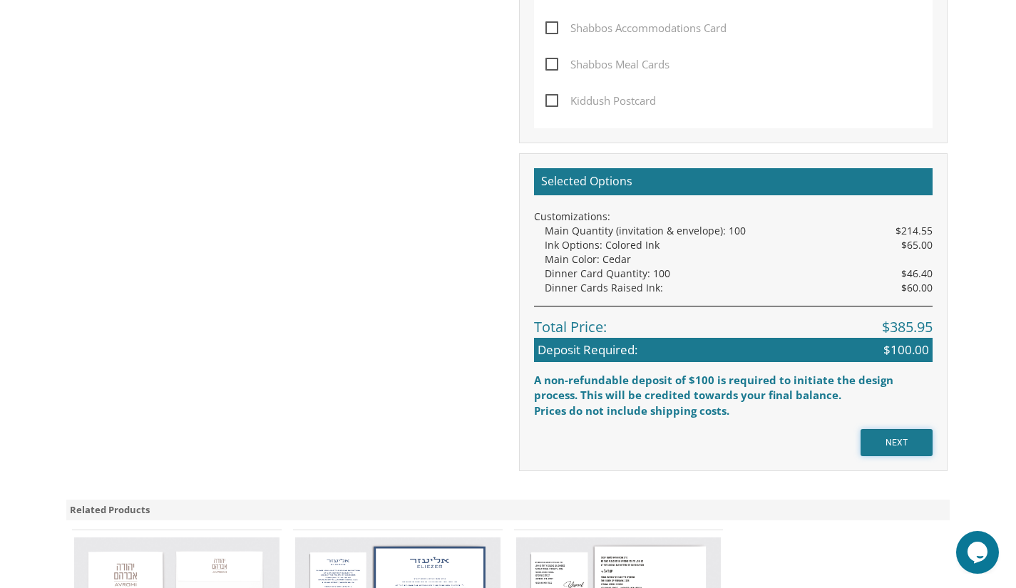
click at [886, 441] on input "NEXT" at bounding box center [897, 442] width 72 height 27
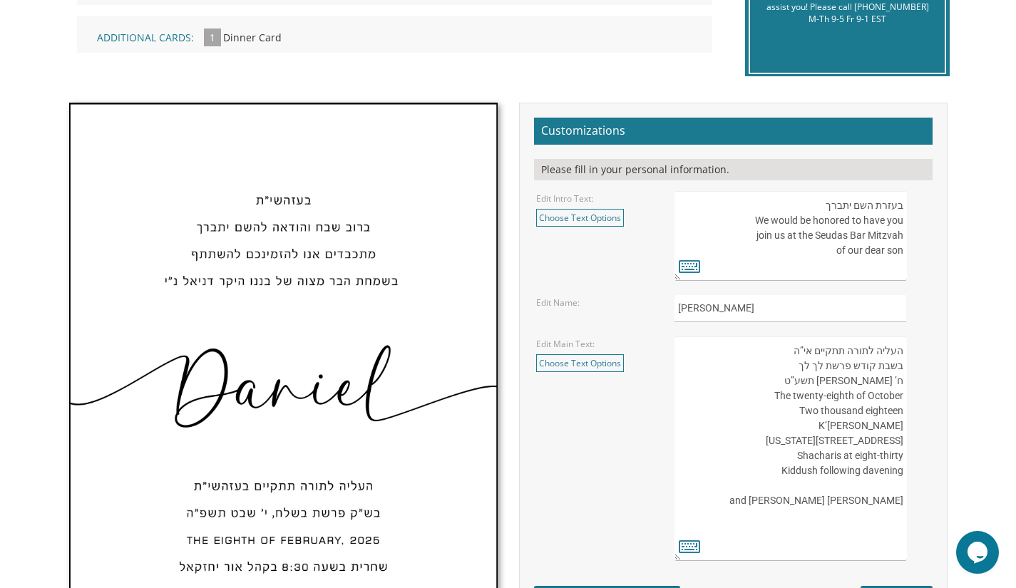
scroll to position [397, 0]
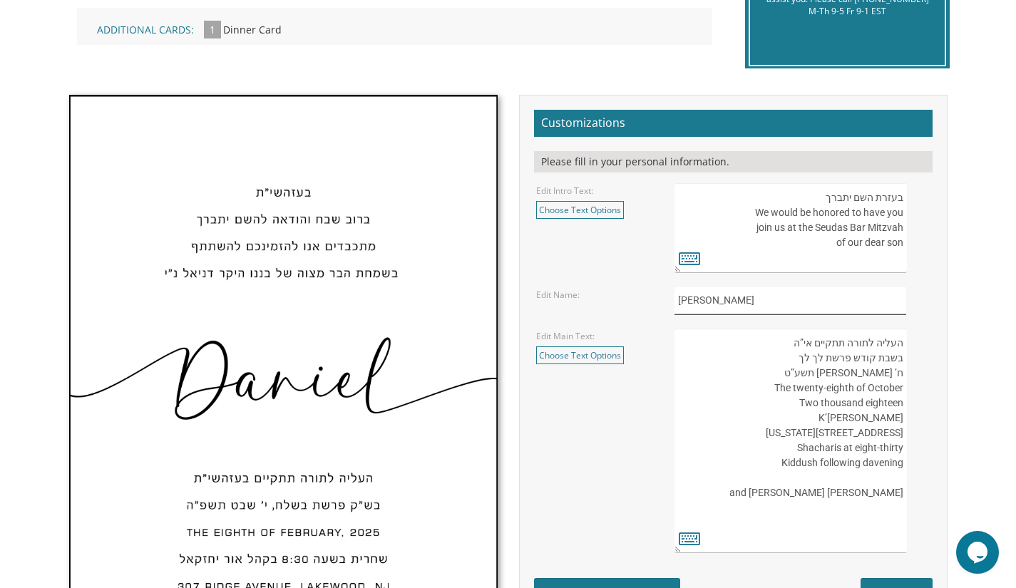
click at [835, 292] on input "Daniel" at bounding box center [790, 301] width 232 height 28
type input "D"
type input "Yitzcok"
click at [853, 389] on textarea "העליה לתורה תתקיים אי”ה בשבת קודש פרשת לך לך ח’ חשון תשע”ט The twenty-eighth of…" at bounding box center [790, 441] width 232 height 225
click at [900, 390] on textarea "העליה לתורה תתקיים אי”ה בשבת קודש פרשת לך לך ח’ חשון תשע”ט The twenty-eighth of…" at bounding box center [790, 441] width 232 height 225
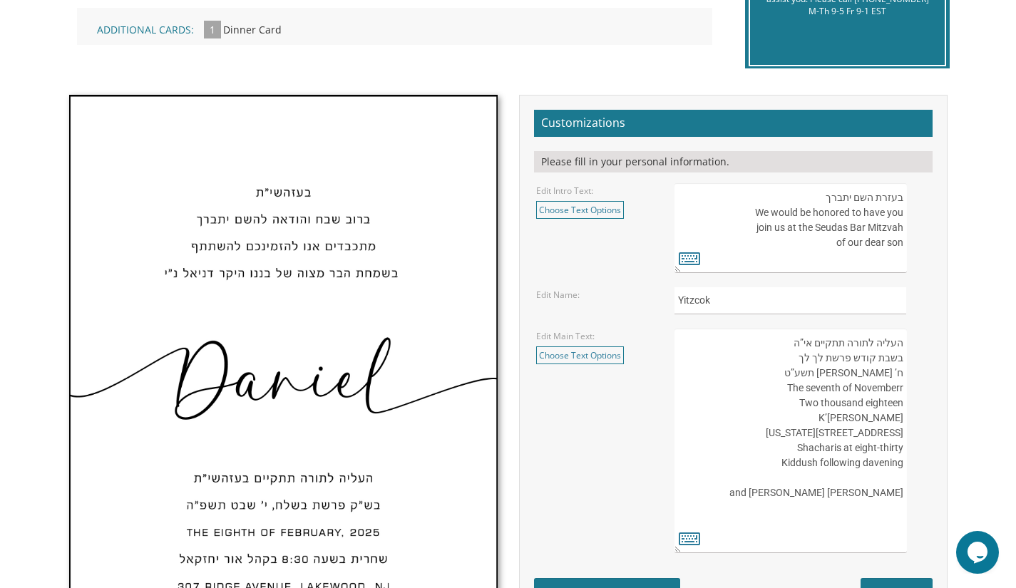
click at [902, 403] on textarea "העליה לתורה תתקיים אי”ה בשבת קודש פרשת לך לך ח’ חשון תשע”ט The twenty-eighth of…" at bounding box center [790, 441] width 232 height 225
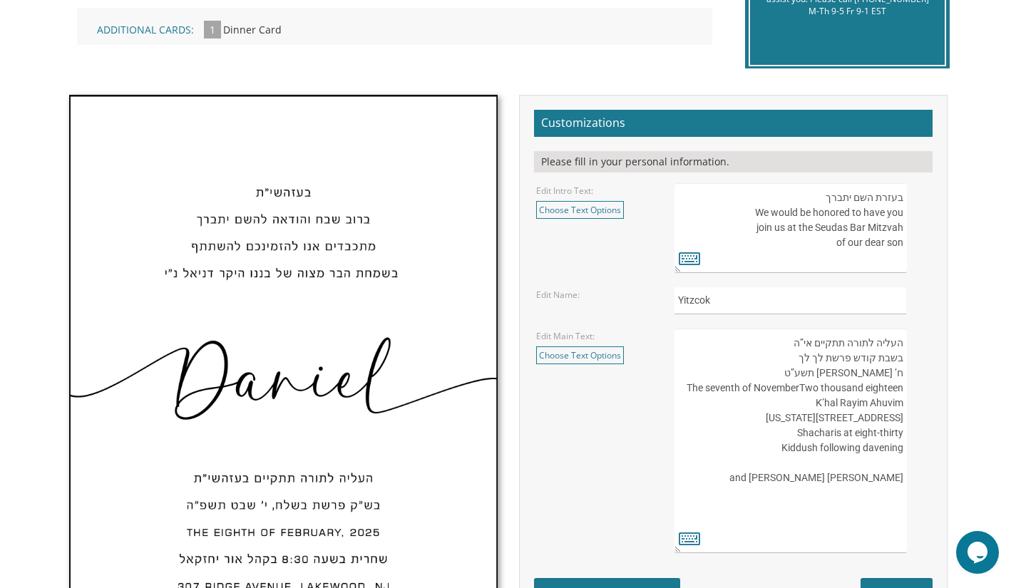
click at [900, 389] on textarea "העליה לתורה תתקיים אי”ה בשבת קודש פרשת לך לך ח’ חשון תשע”ט The twenty-eighth of…" at bounding box center [790, 441] width 232 height 225
click at [902, 389] on textarea "העליה לתורה תתקיים אי”ה בשבת קודש פרשת לך לך ח’ חשון תשע”ט The twenty-eighth of…" at bounding box center [790, 441] width 232 height 225
type textarea "העליה לתורה תתקיים אי”ה בשבת קודש פרשת לך לך ח’ חשון תשע”ט The seventh of Novem…"
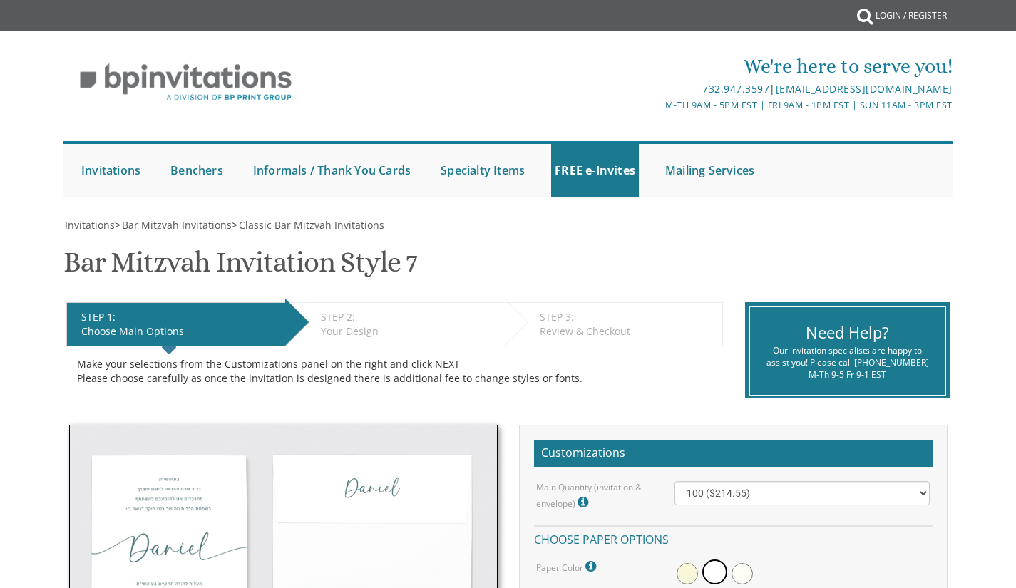
select select "Standard"
